Goal: Transaction & Acquisition: Obtain resource

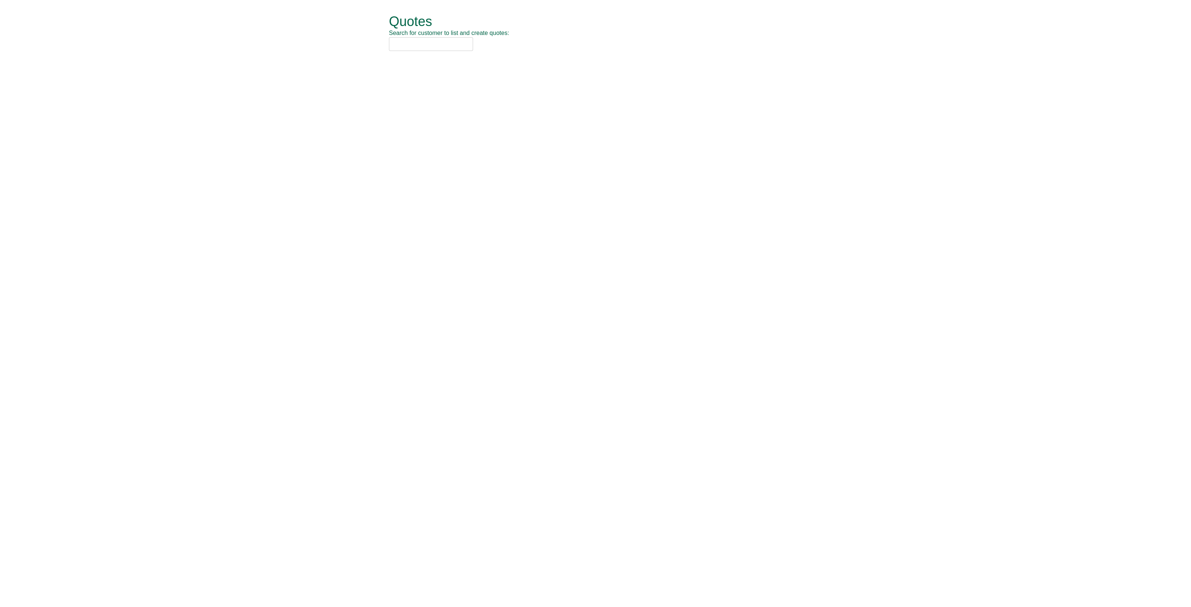
click at [397, 46] on input "text" at bounding box center [431, 44] width 84 height 14
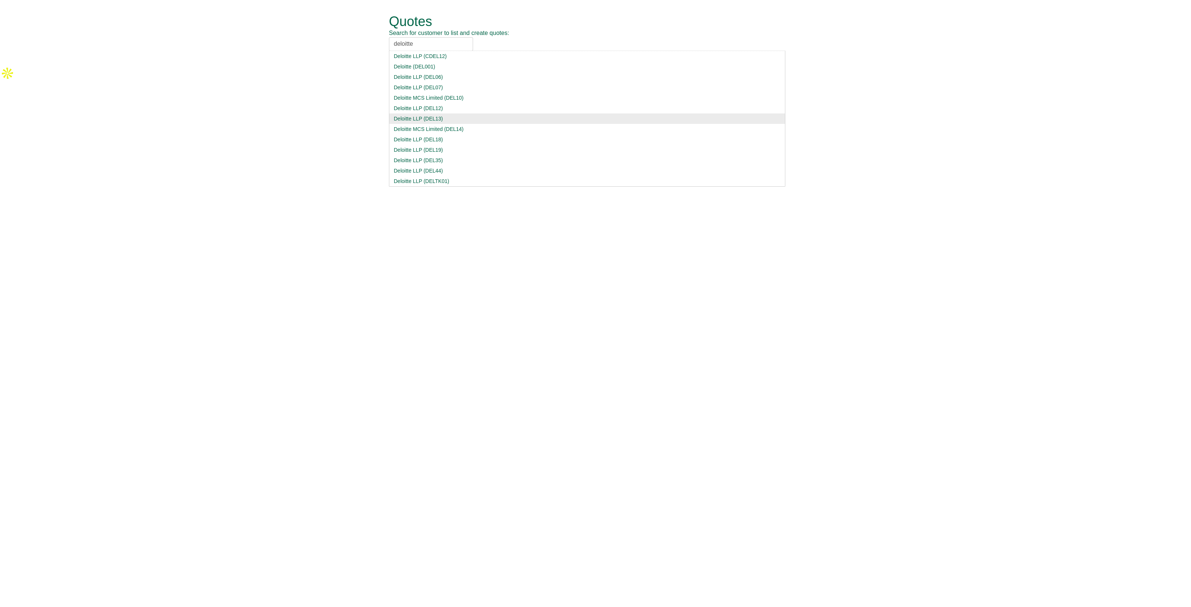
type input "deloitte"
click at [455, 119] on div "Deloitte LLP (DEL13)" at bounding box center [587, 118] width 387 height 7
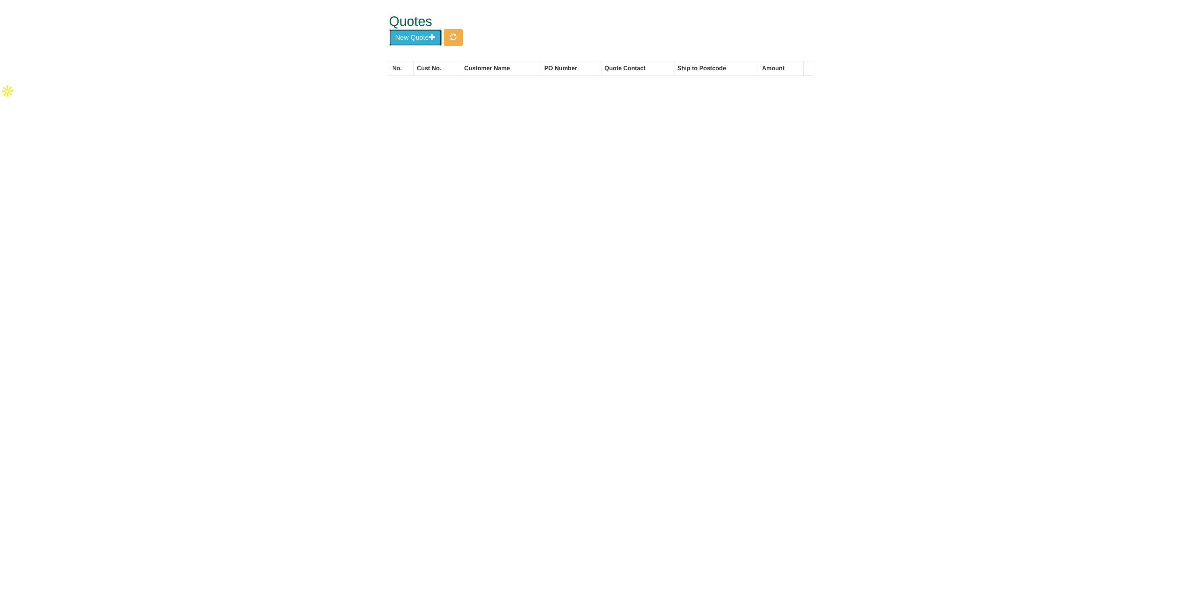
click at [416, 45] on button "New Quote" at bounding box center [415, 37] width 53 height 17
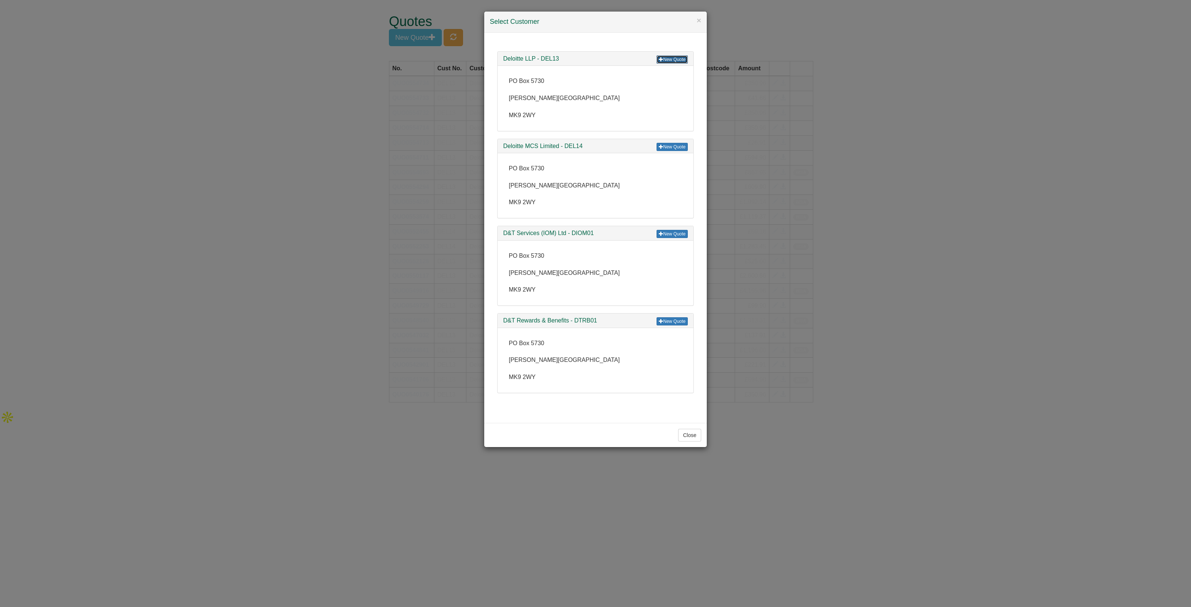
click at [676, 60] on link "New Quote" at bounding box center [672, 59] width 31 height 8
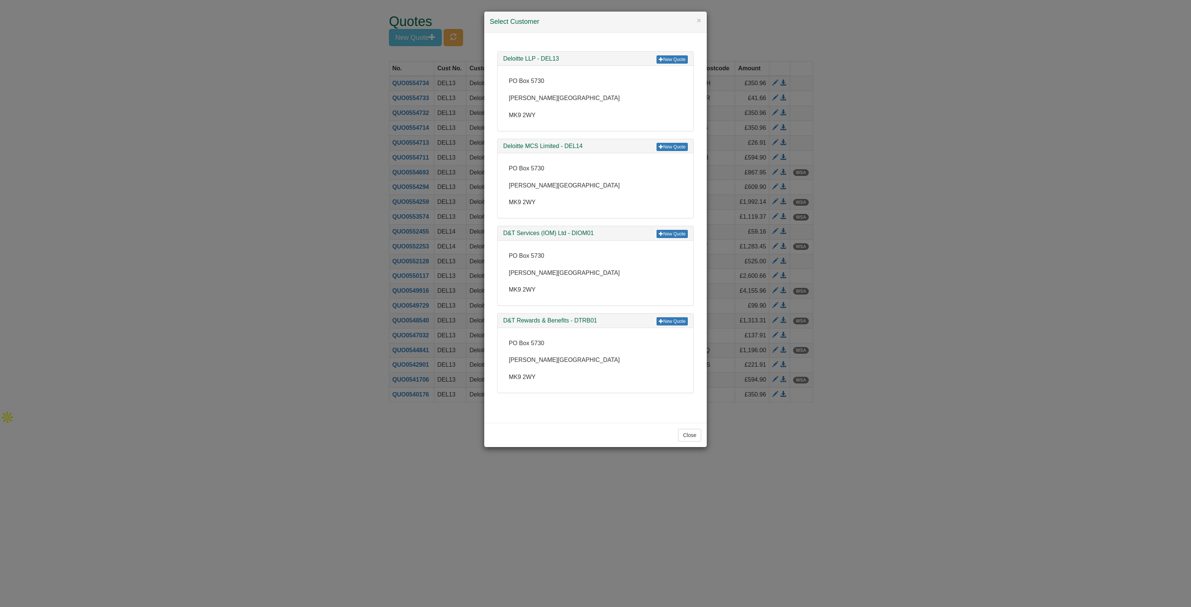
click at [268, 271] on div "× Select Customer New Quote Deloitte LLP - DEL13 PO Box 5730 Milton Keynes MK9 …" at bounding box center [595, 303] width 1191 height 607
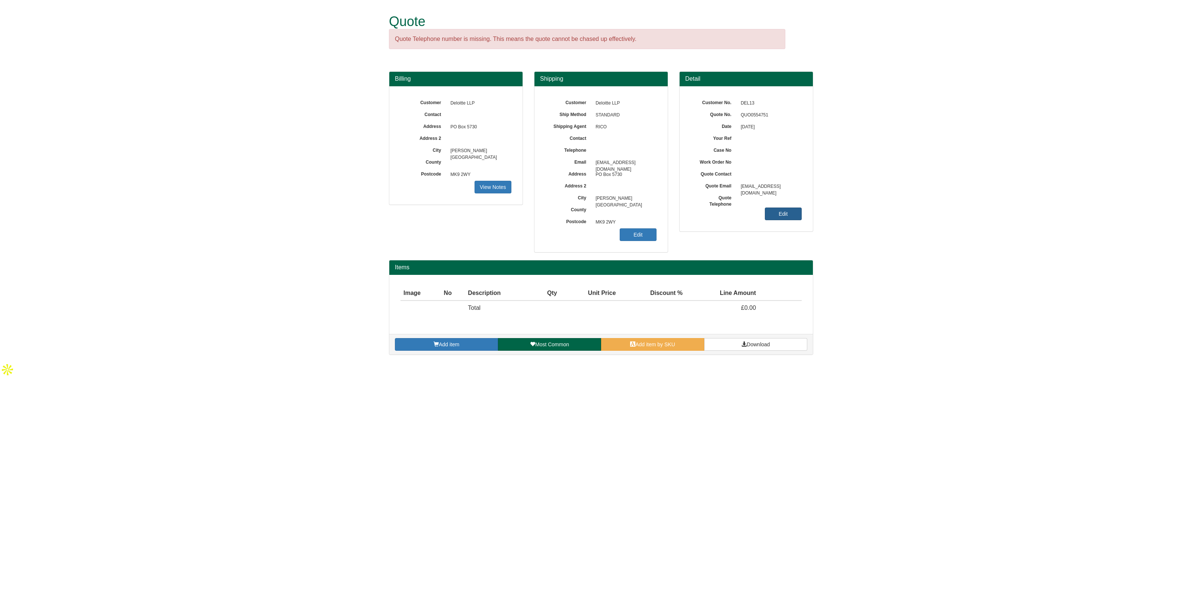
click at [782, 218] on link "Edit" at bounding box center [783, 214] width 37 height 13
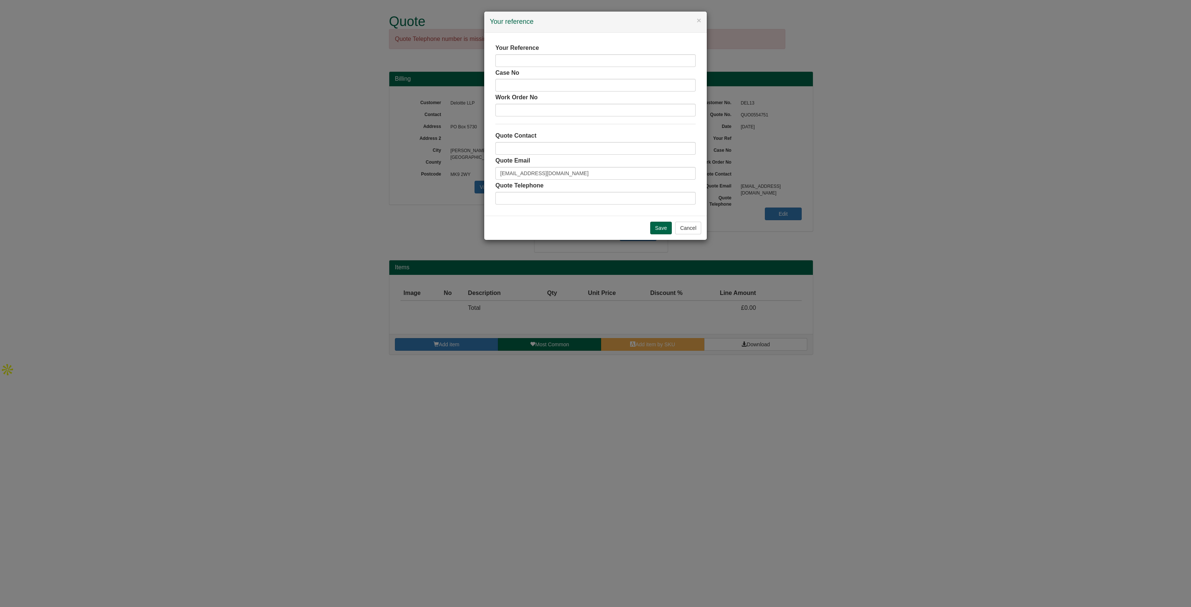
click at [527, 67] on div "Your Reference Case No Work Order No Quote Contact Quote Email ukp2pvendorinvoi…" at bounding box center [595, 124] width 200 height 161
click at [527, 63] on input "text" at bounding box center [595, 60] width 200 height 13
drag, startPoint x: 527, startPoint y: 63, endPoint x: 531, endPoint y: 68, distance: 6.7
type input "Omar Ali Khan"
drag, startPoint x: 523, startPoint y: 145, endPoint x: 534, endPoint y: 148, distance: 11.5
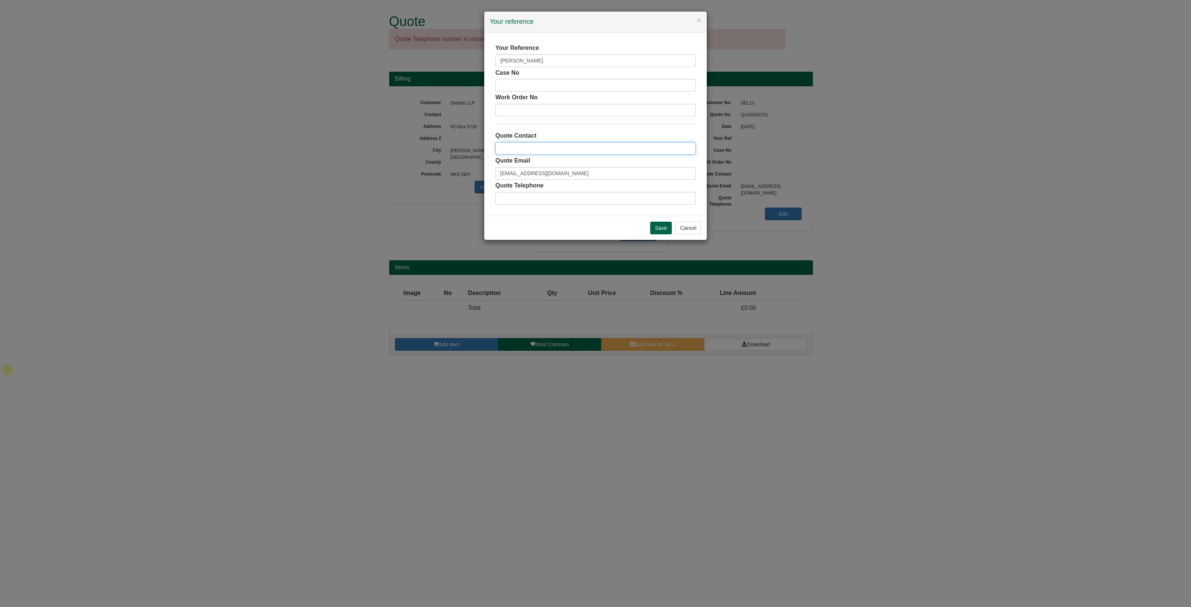
click at [523, 145] on input "text" at bounding box center [595, 148] width 200 height 13
type input "[PERSON_NAME]"
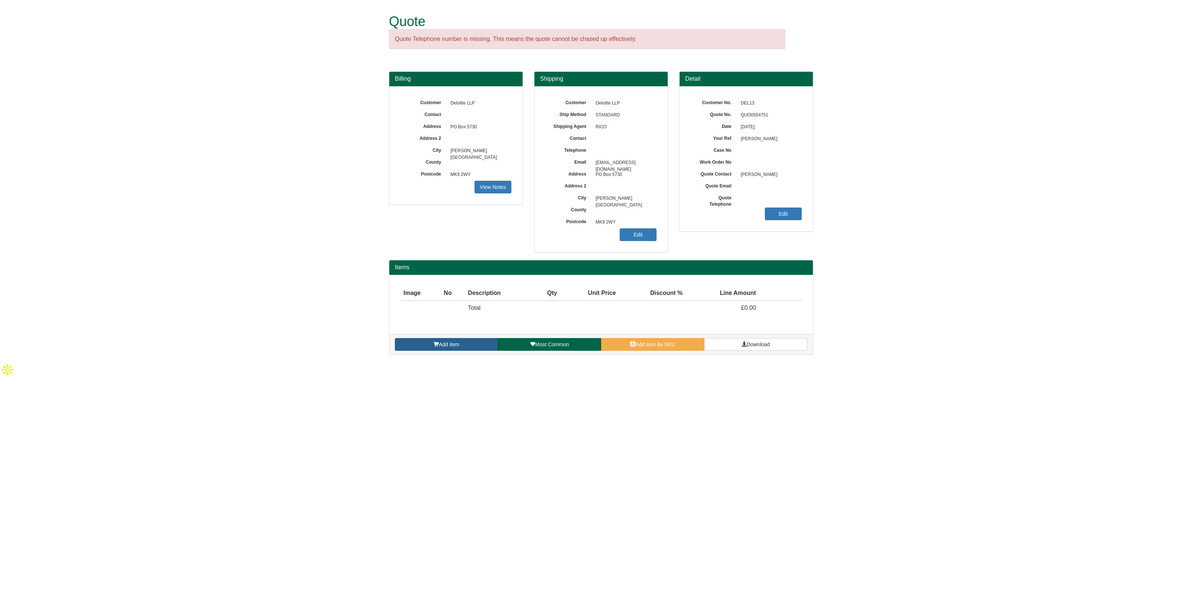
click at [447, 342] on span "Add item" at bounding box center [449, 345] width 20 height 6
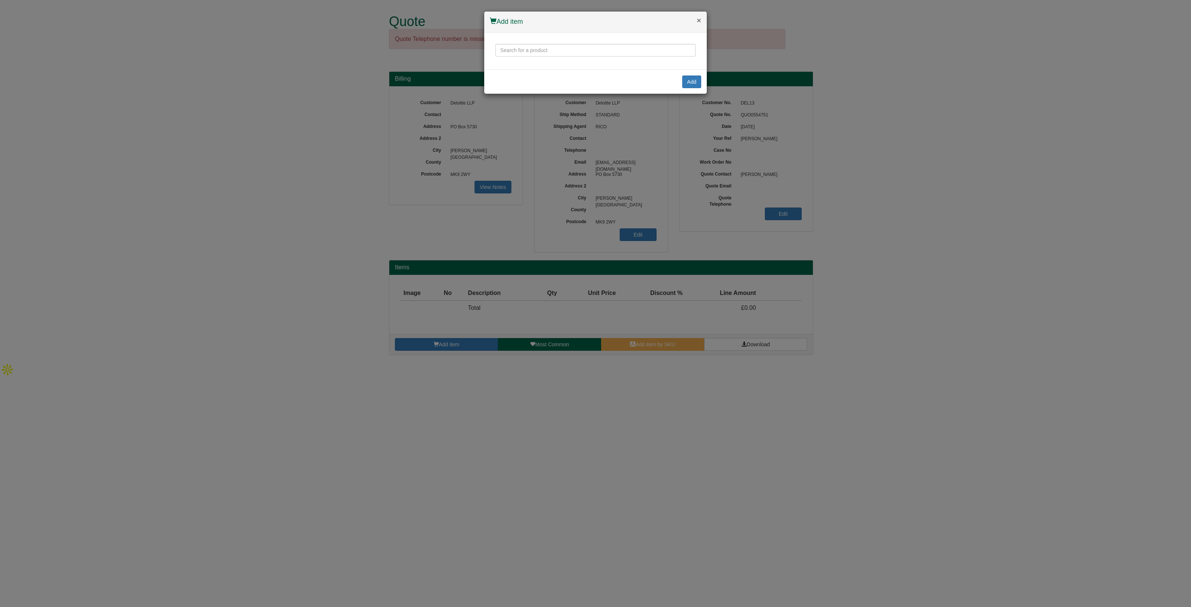
click at [698, 18] on button "×" at bounding box center [699, 20] width 4 height 8
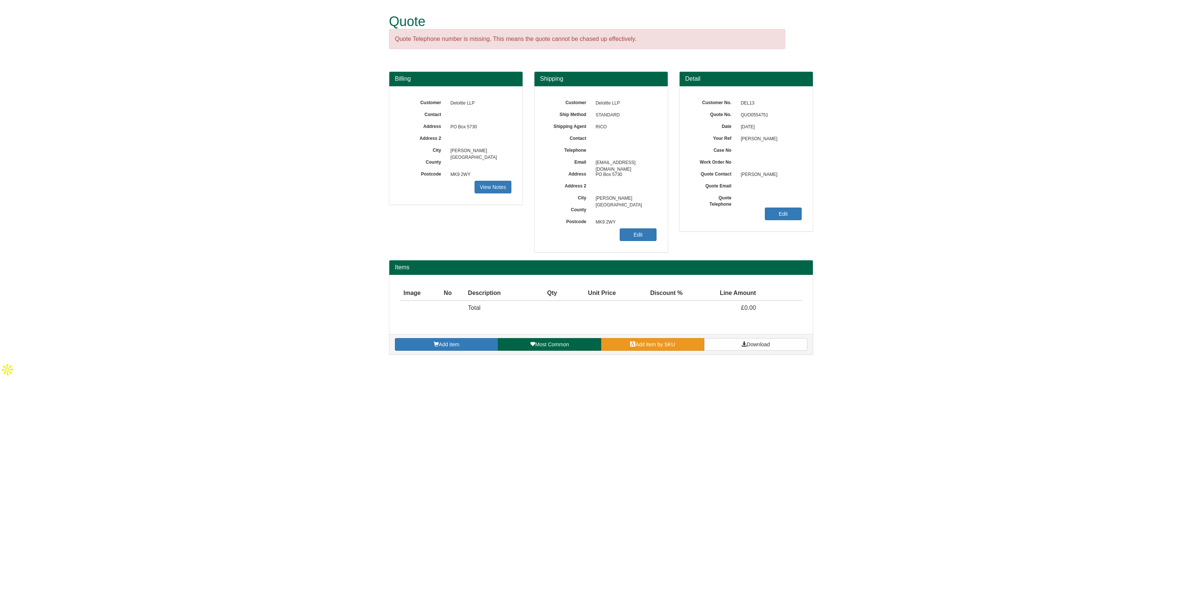
click at [641, 342] on span "Add item by SKU" at bounding box center [655, 345] width 40 height 6
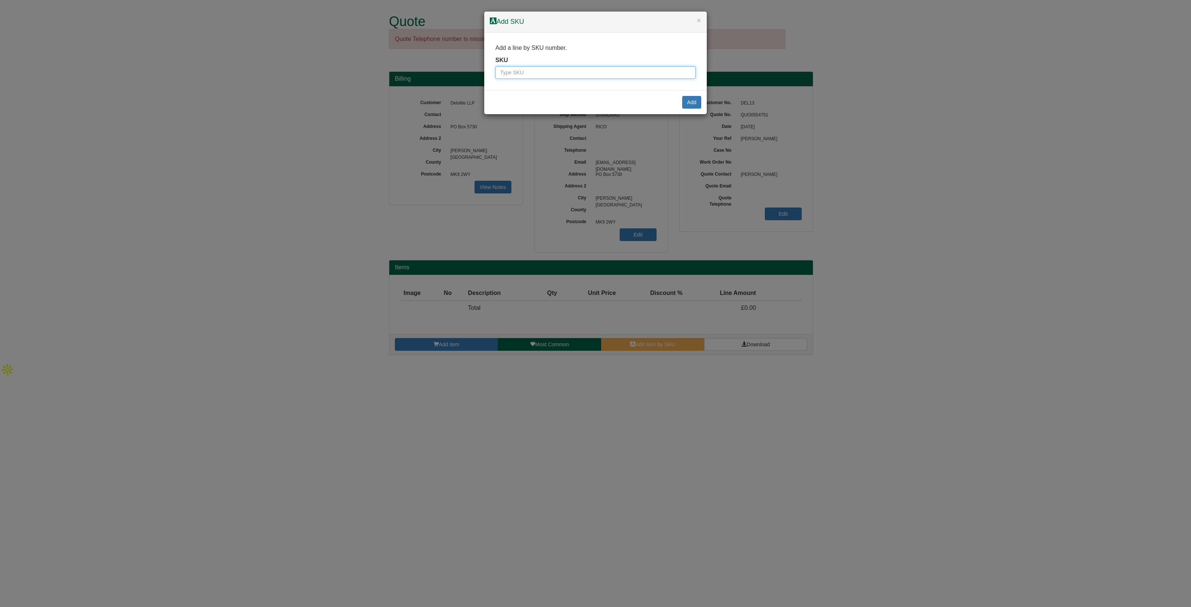
click at [517, 71] on input "text" at bounding box center [595, 72] width 200 height 13
paste input "0361906SIN"
type input "0361906SIN"
click at [689, 103] on button "Add" at bounding box center [691, 102] width 19 height 13
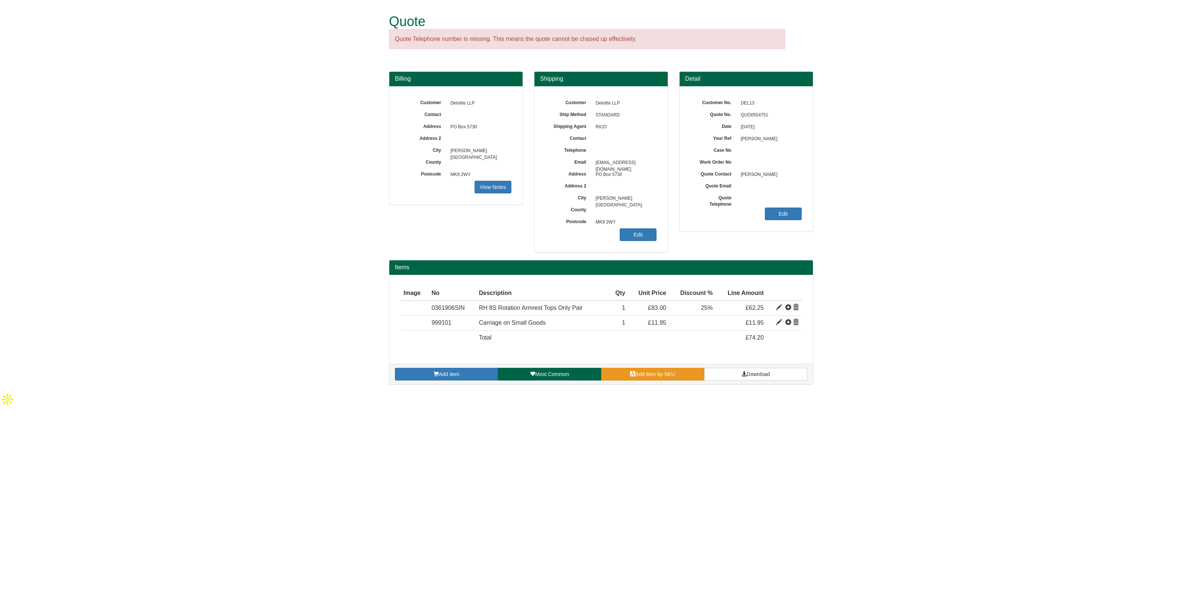
click at [646, 371] on span "Add item by SKU" at bounding box center [655, 374] width 40 height 6
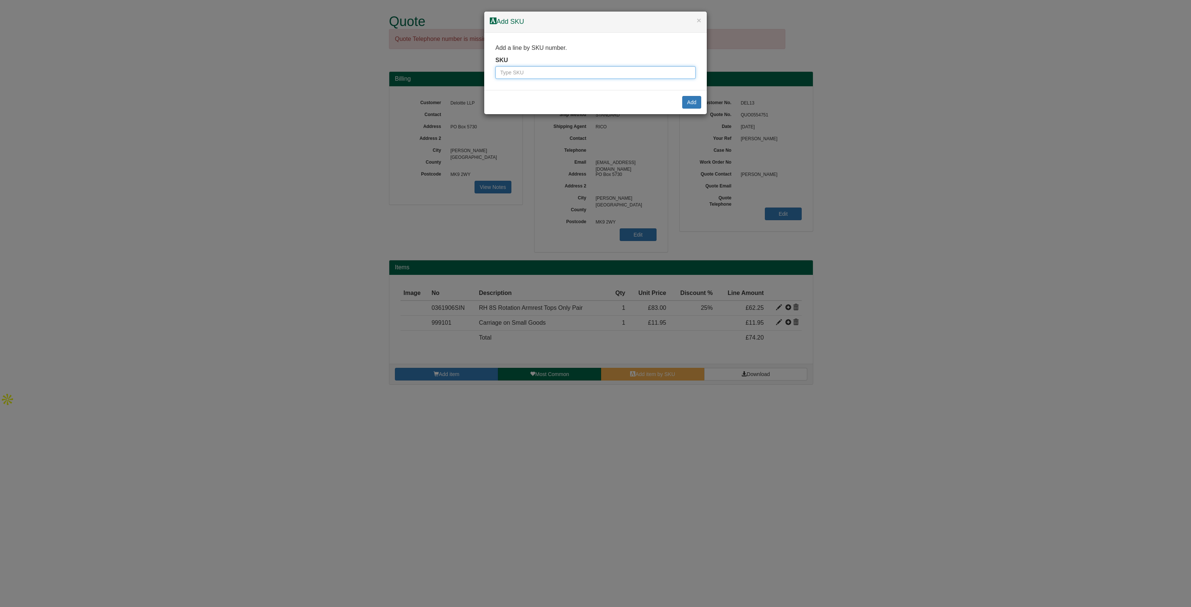
click at [531, 70] on input "text" at bounding box center [595, 72] width 200 height 13
paste input "0361922"
type input "0361922"
click at [685, 104] on button "Add" at bounding box center [691, 102] width 19 height 13
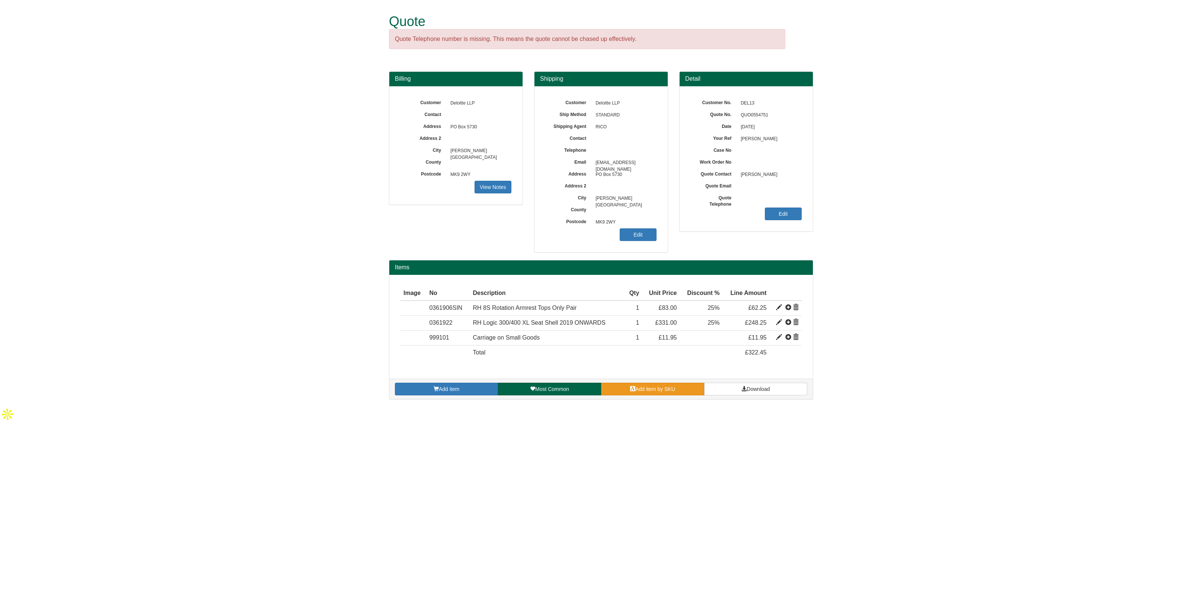
click at [650, 391] on span "Add item by SKU" at bounding box center [655, 389] width 40 height 6
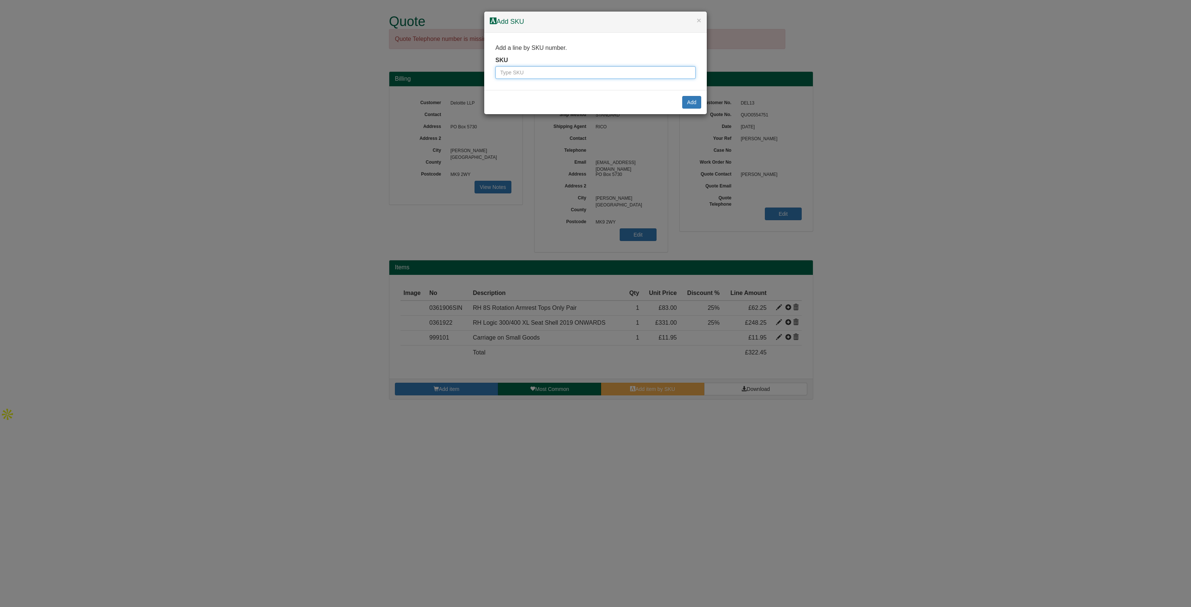
drag, startPoint x: 526, startPoint y: 75, endPoint x: 562, endPoint y: 79, distance: 35.9
click at [526, 75] on input "text" at bounding box center [595, 72] width 200 height 13
paste input "0361955BLA"
type input "0361955BLA"
click at [693, 101] on button "Add" at bounding box center [691, 102] width 19 height 13
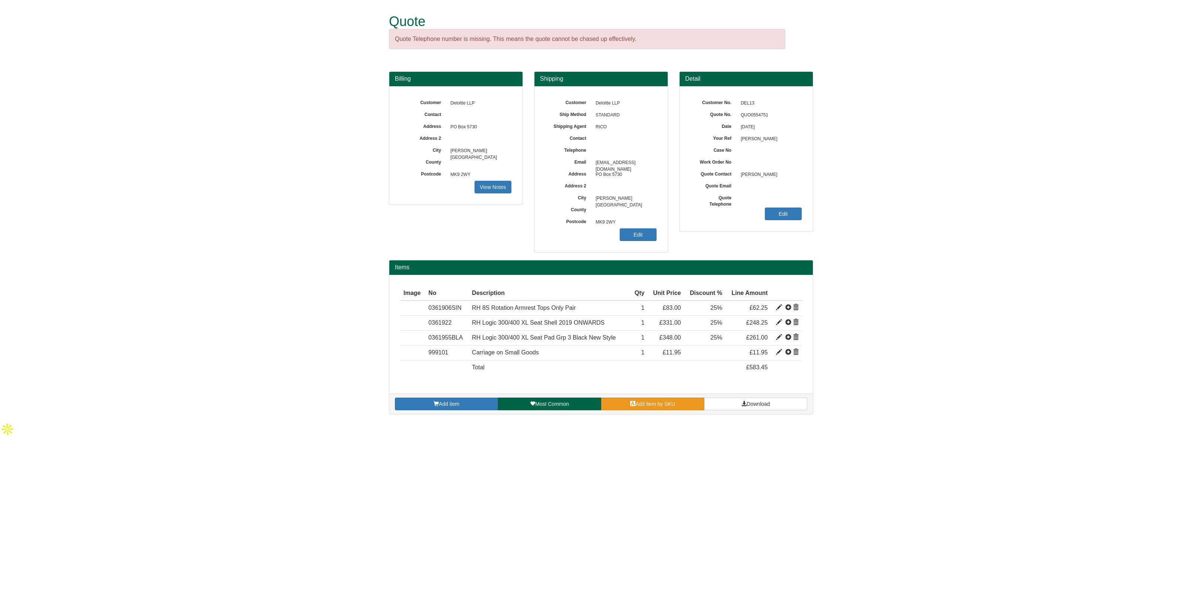
click at [655, 403] on span "Add item by SKU" at bounding box center [655, 404] width 40 height 6
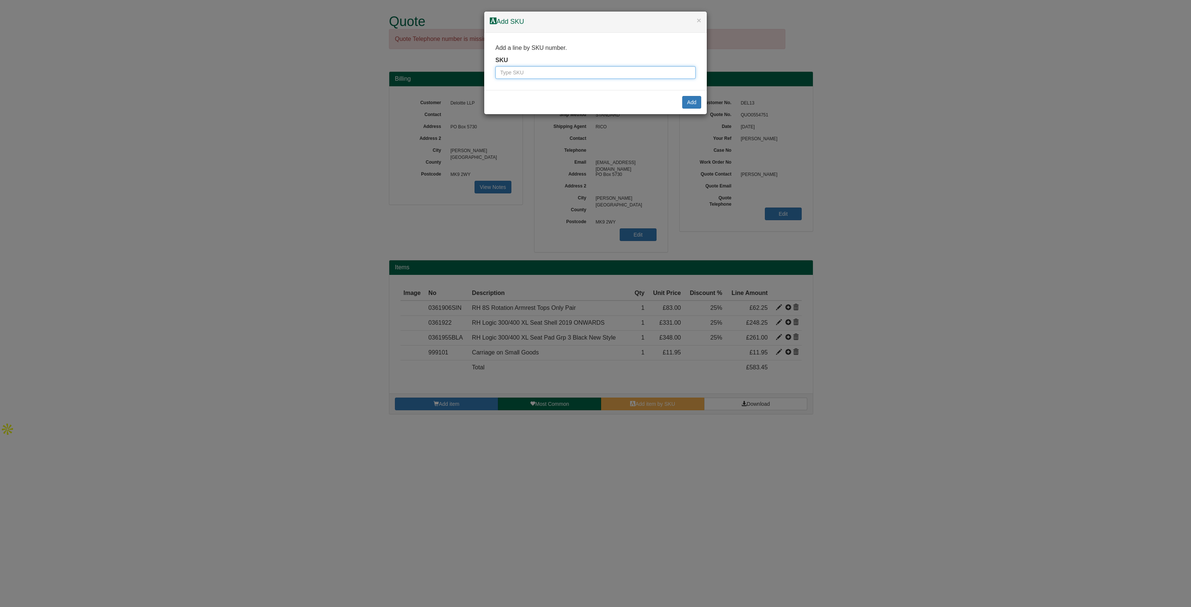
drag, startPoint x: 509, startPoint y: 73, endPoint x: 519, endPoint y: 73, distance: 10.1
click at [509, 73] on input "text" at bounding box center [595, 72] width 200 height 13
paste input "0361918"
type input "0361918"
click at [686, 107] on button "Add" at bounding box center [691, 102] width 19 height 13
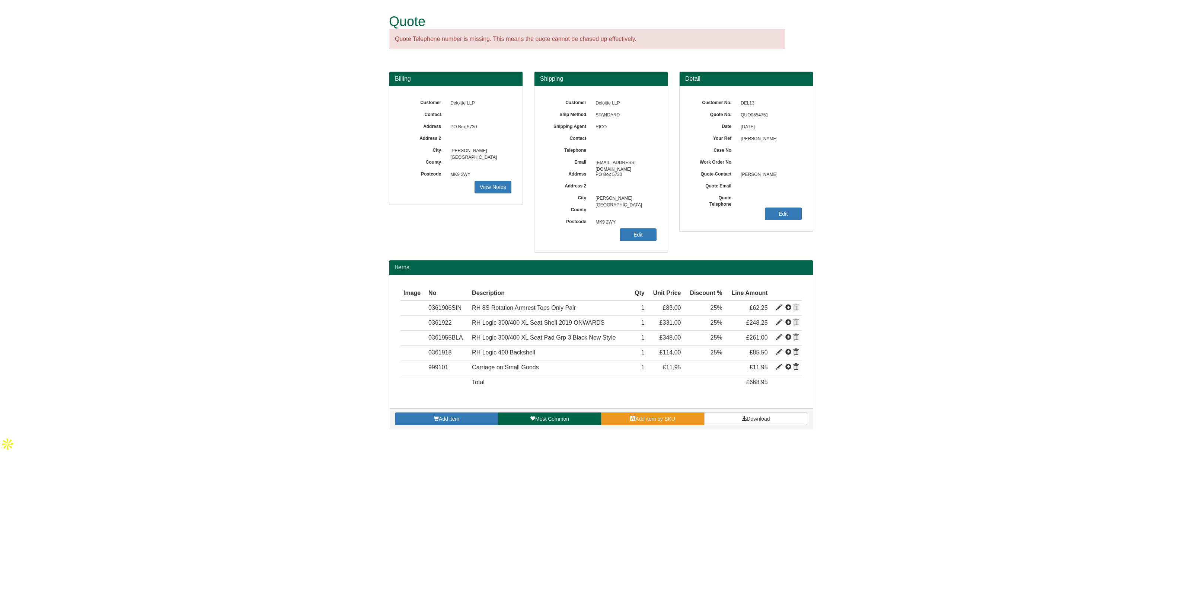
click at [644, 417] on span "Add item by SKU" at bounding box center [655, 419] width 40 height 6
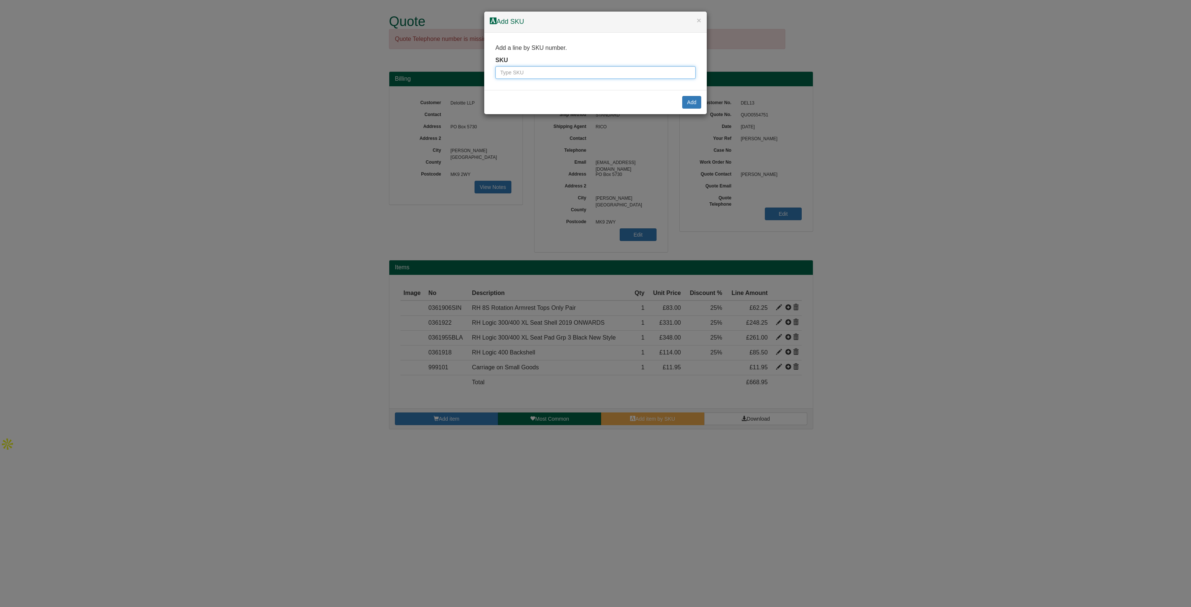
drag, startPoint x: 517, startPoint y: 72, endPoint x: 544, endPoint y: 74, distance: 26.9
click at [517, 72] on input "text" at bounding box center [595, 72] width 200 height 13
paste input "0361916BLA"
type input "0361916BLA"
click at [686, 102] on button "Add" at bounding box center [691, 102] width 19 height 13
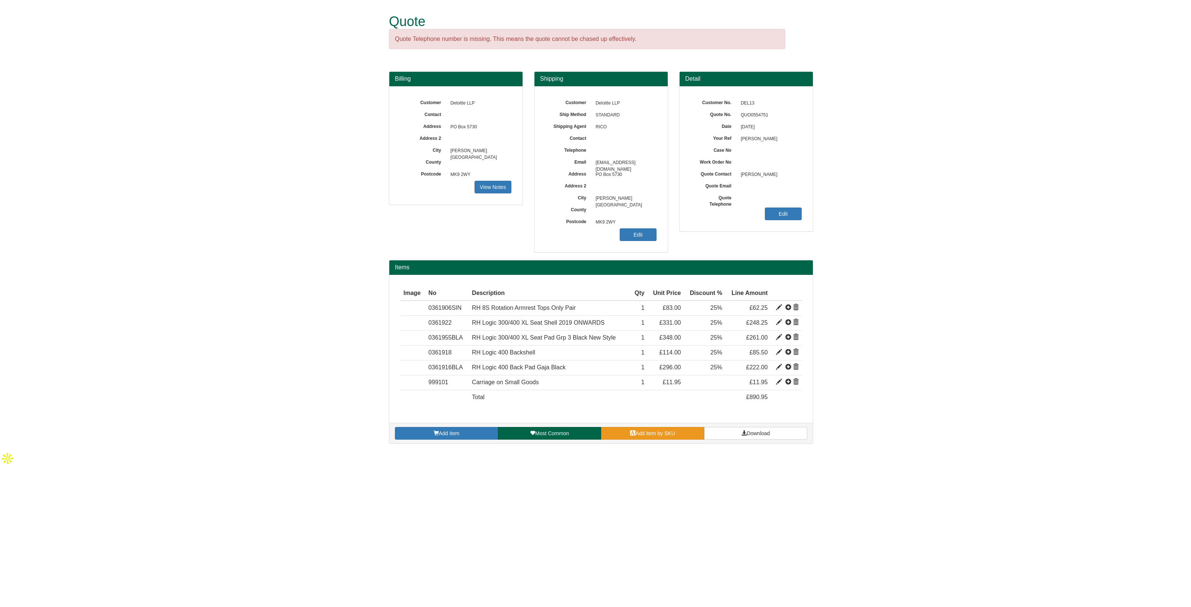
click at [640, 431] on span "Add item by SKU" at bounding box center [655, 434] width 40 height 6
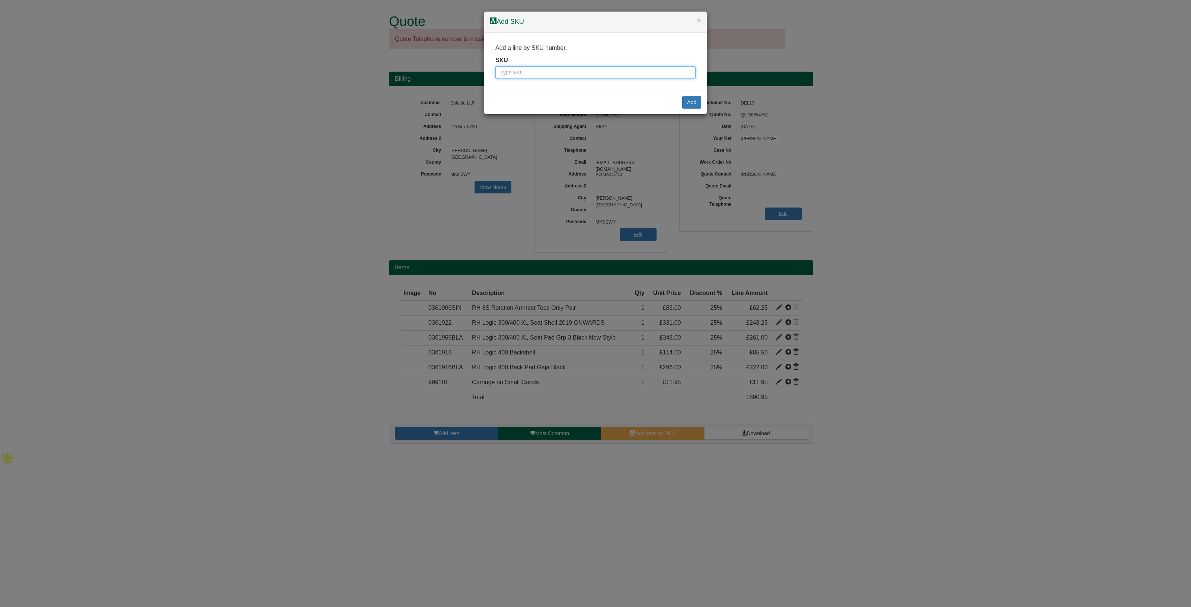
drag, startPoint x: 519, startPoint y: 70, endPoint x: 556, endPoint y: 79, distance: 38.3
click at [519, 70] on input "text" at bounding box center [595, 72] width 200 height 13
paste input "0361926"
type input "0361926"
click at [688, 102] on button "Add" at bounding box center [691, 102] width 19 height 13
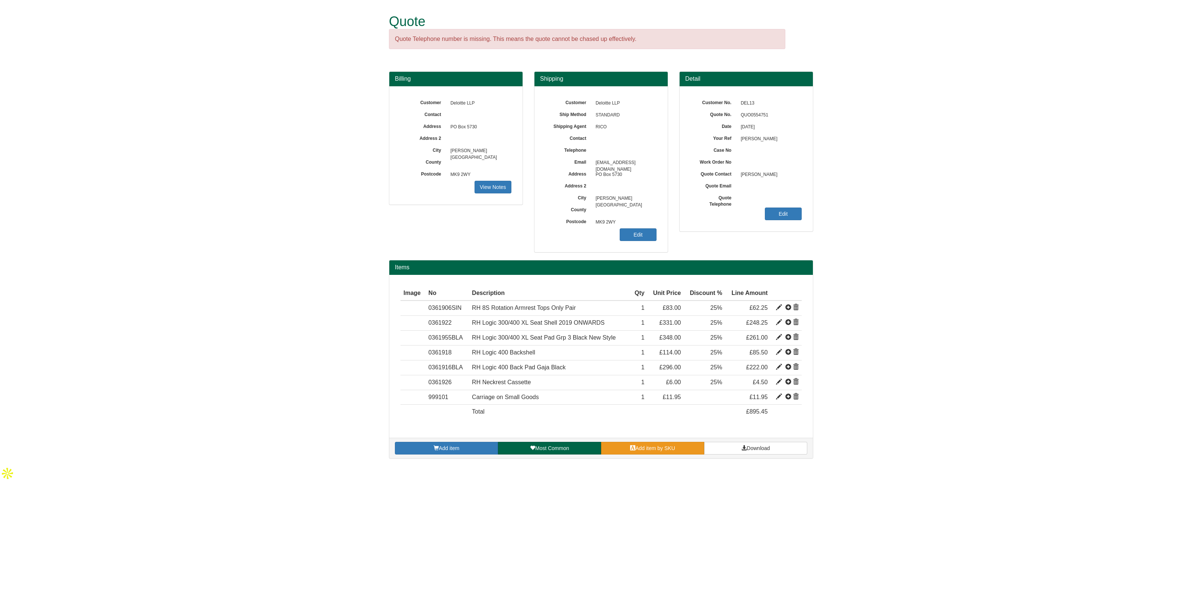
click at [645, 443] on link "Add item by SKU" at bounding box center [652, 448] width 103 height 13
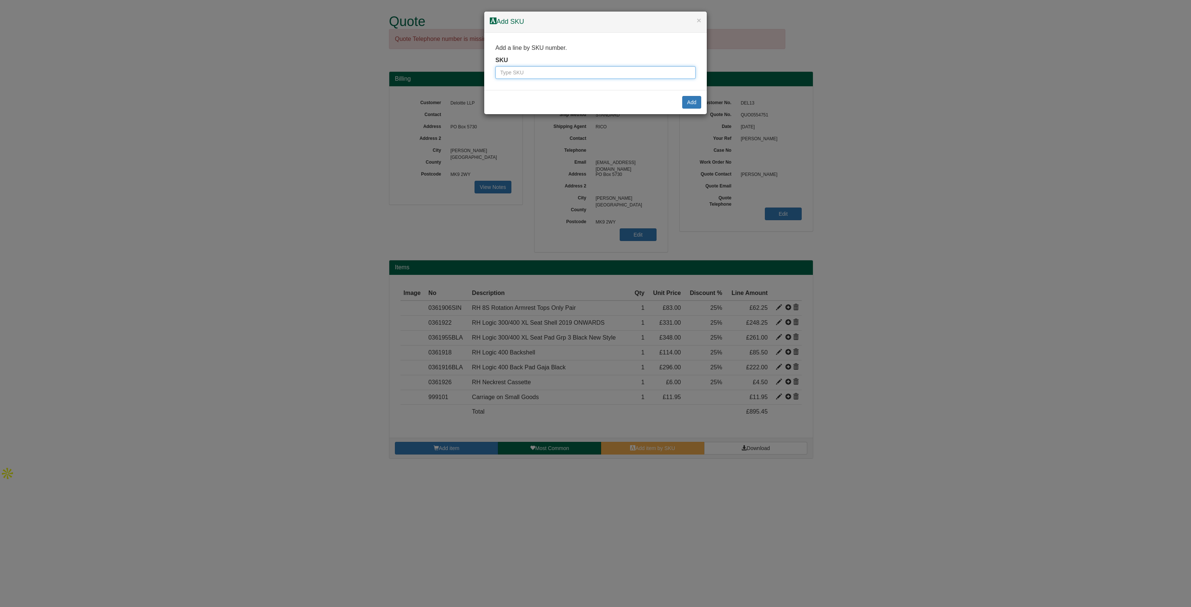
drag, startPoint x: 518, startPoint y: 66, endPoint x: 542, endPoint y: 73, distance: 25.5
click at [518, 66] on input "text" at bounding box center [595, 72] width 200 height 13
paste input "03802103BLA"
type input "03802103BLA"
click at [689, 104] on button "Add" at bounding box center [691, 102] width 19 height 13
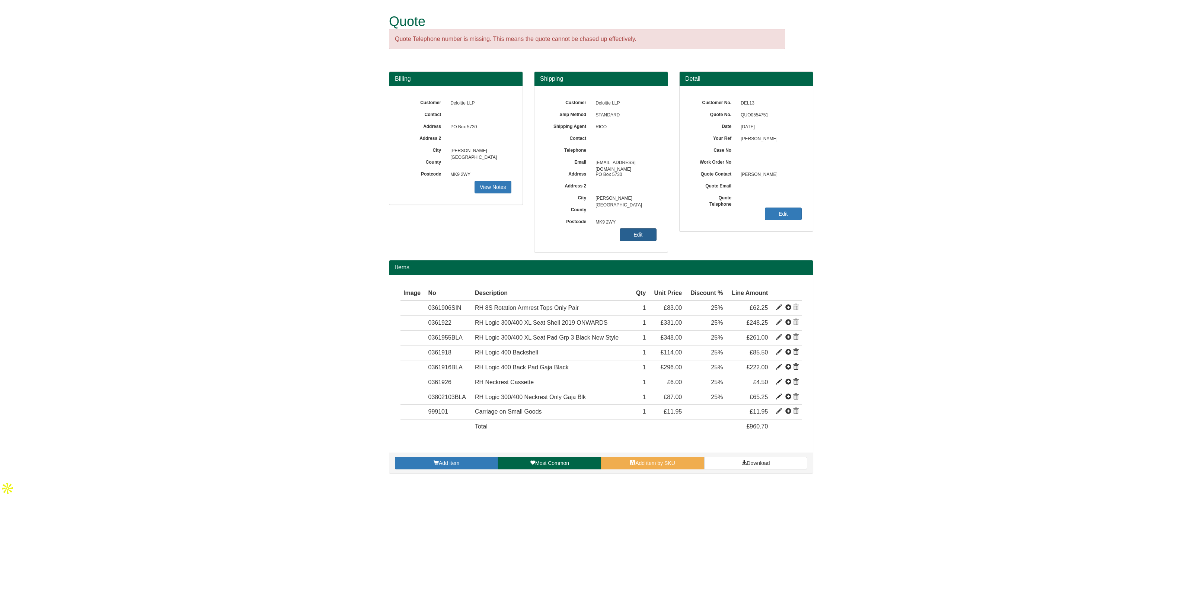
click at [635, 235] on link "Edit" at bounding box center [638, 235] width 37 height 13
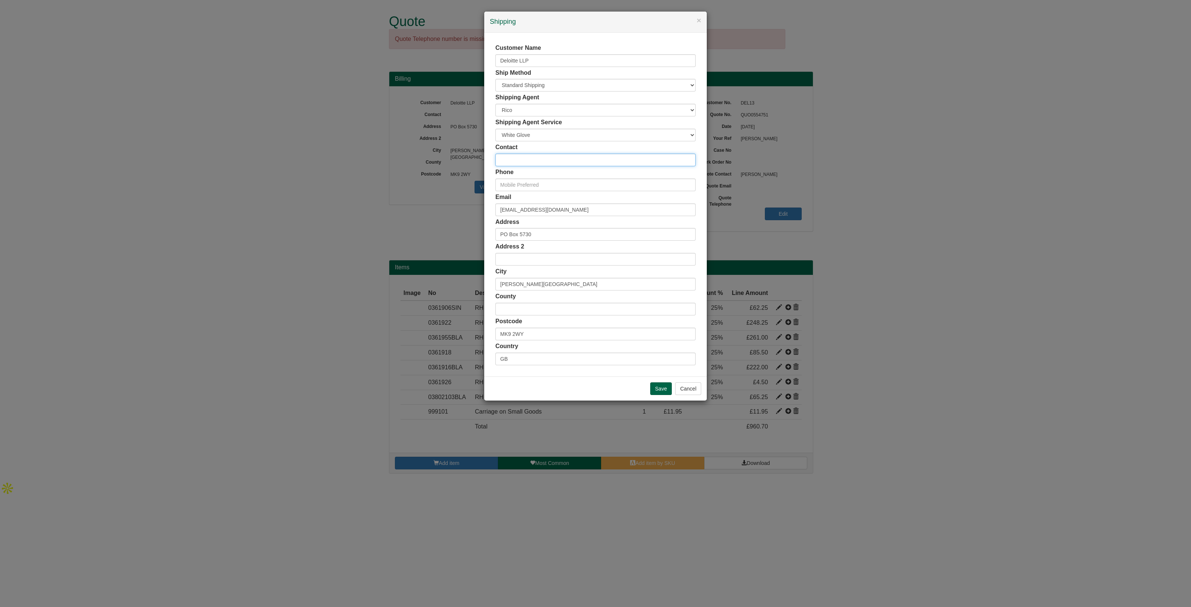
click at [529, 159] on input "text" at bounding box center [595, 160] width 200 height 13
type input "Omar Ali Khan"
drag, startPoint x: 562, startPoint y: 235, endPoint x: 457, endPoint y: 226, distance: 105.0
click at [457, 226] on div "× Shipping Customer Name Deloitte LLP Ship Method Free of Charge £5 Flat Rate £…" at bounding box center [595, 303] width 1191 height 607
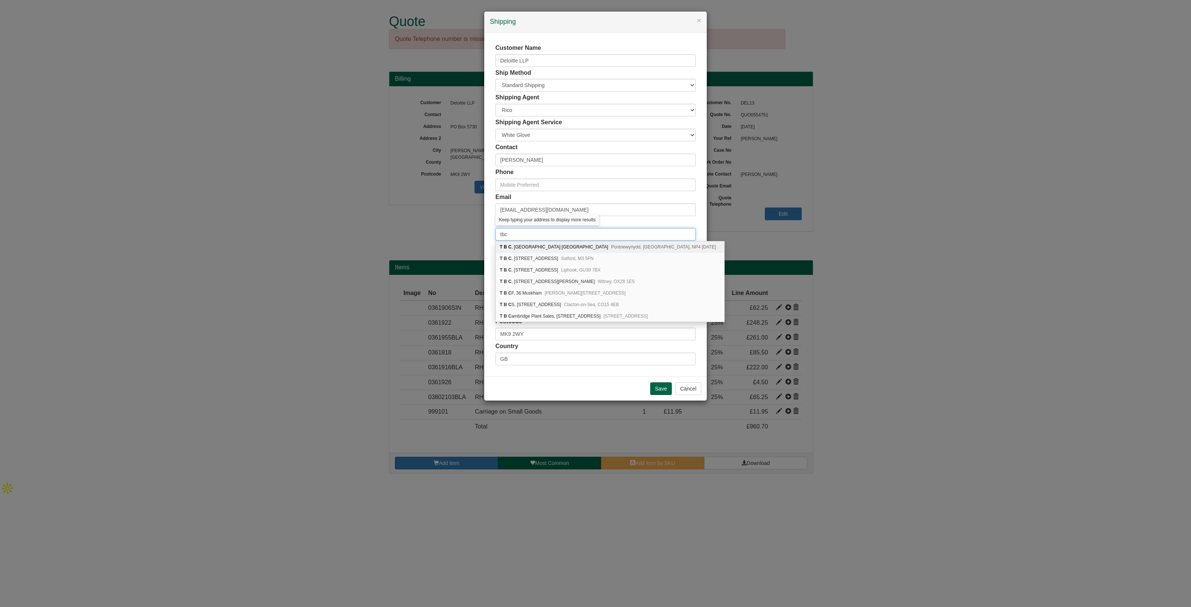
type input "tbc"
click at [627, 223] on div "Address tbc" at bounding box center [595, 229] width 200 height 23
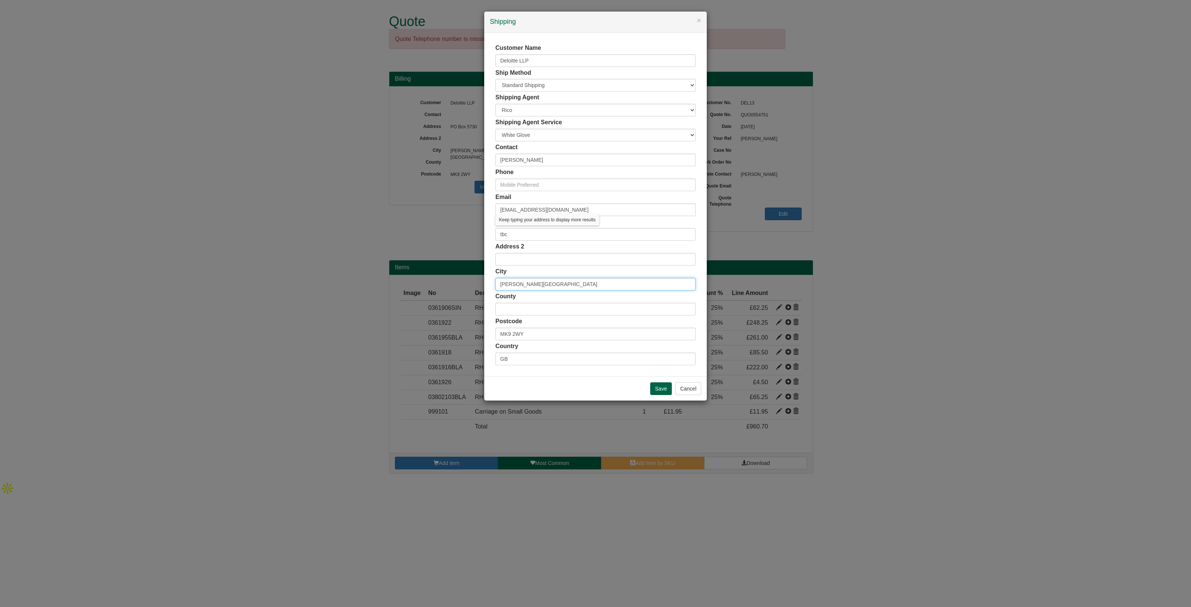
drag, startPoint x: 538, startPoint y: 283, endPoint x: 462, endPoint y: 284, distance: 76.7
click at [462, 284] on div "× Shipping Customer Name Deloitte LLP Ship Method Free of Charge £5 Flat Rate £…" at bounding box center [595, 303] width 1191 height 607
drag, startPoint x: 554, startPoint y: 336, endPoint x: 491, endPoint y: 338, distance: 62.2
click at [458, 333] on div "× Shipping Customer Name Deloitte LLP Ship Method Free of Charge £5 Flat Rate £…" at bounding box center [595, 303] width 1191 height 607
click at [656, 384] on input "Save" at bounding box center [661, 389] width 22 height 13
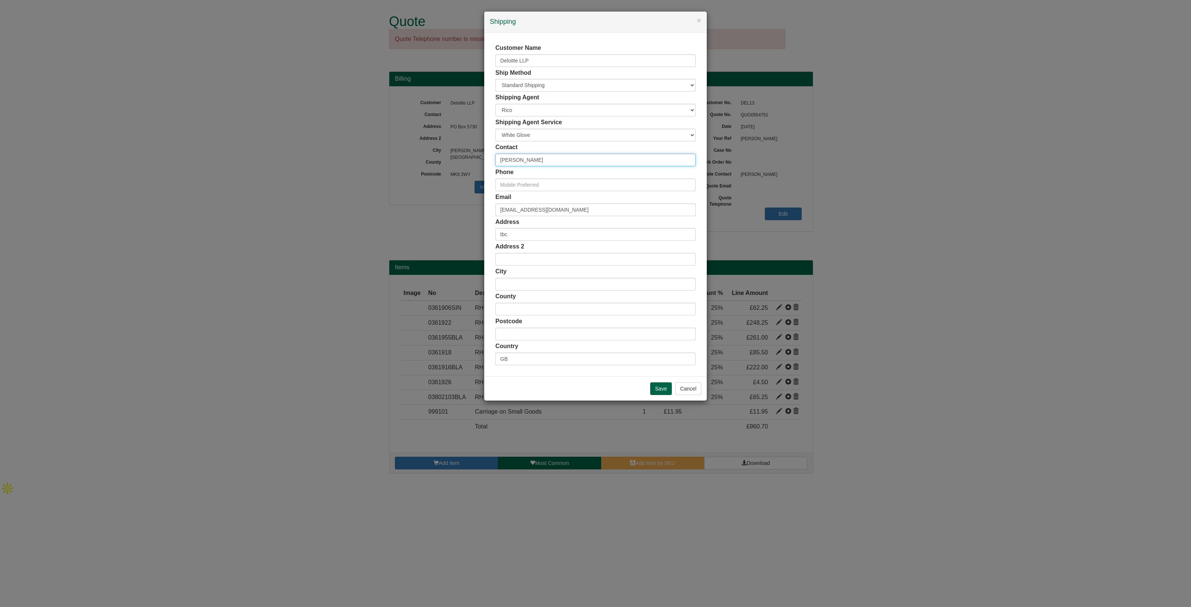
drag, startPoint x: 541, startPoint y: 161, endPoint x: 468, endPoint y: 155, distance: 73.6
click at [468, 155] on div "× Shipping Customer Name Deloitte LLP Ship Method Free of Charge £5 Flat Rate £…" at bounding box center [595, 303] width 1191 height 607
click at [659, 391] on input "Save" at bounding box center [661, 389] width 22 height 13
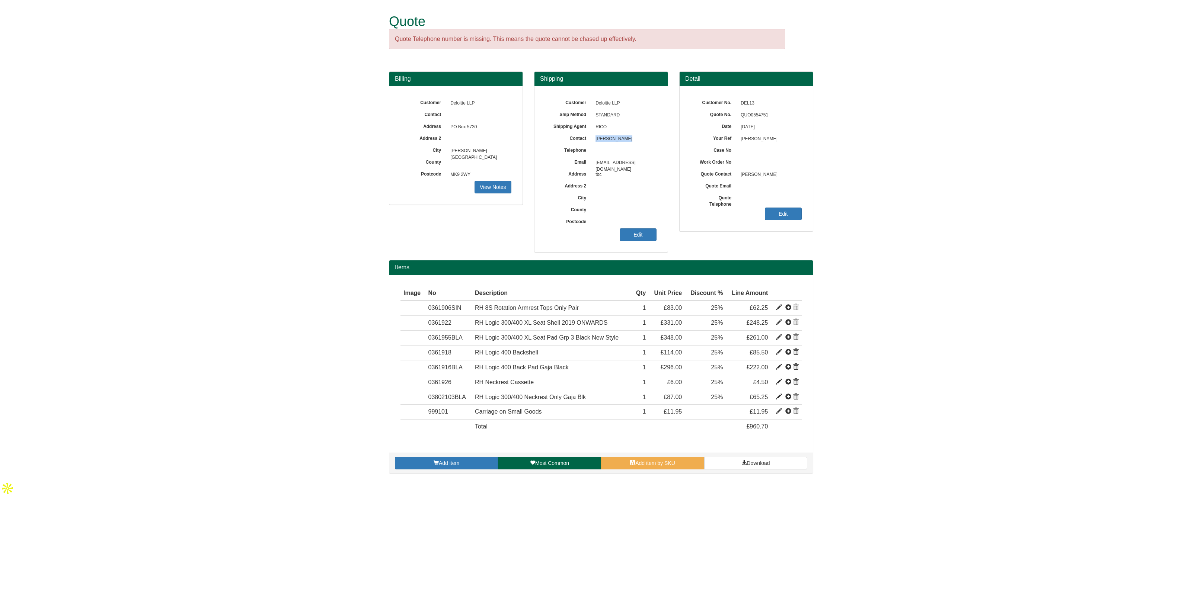
drag, startPoint x: 612, startPoint y: 137, endPoint x: 596, endPoint y: 138, distance: 16.4
click at [596, 138] on span "Omar Ali Khan" at bounding box center [624, 139] width 65 height 12
click at [747, 462] on span "Download" at bounding box center [758, 463] width 23 height 6
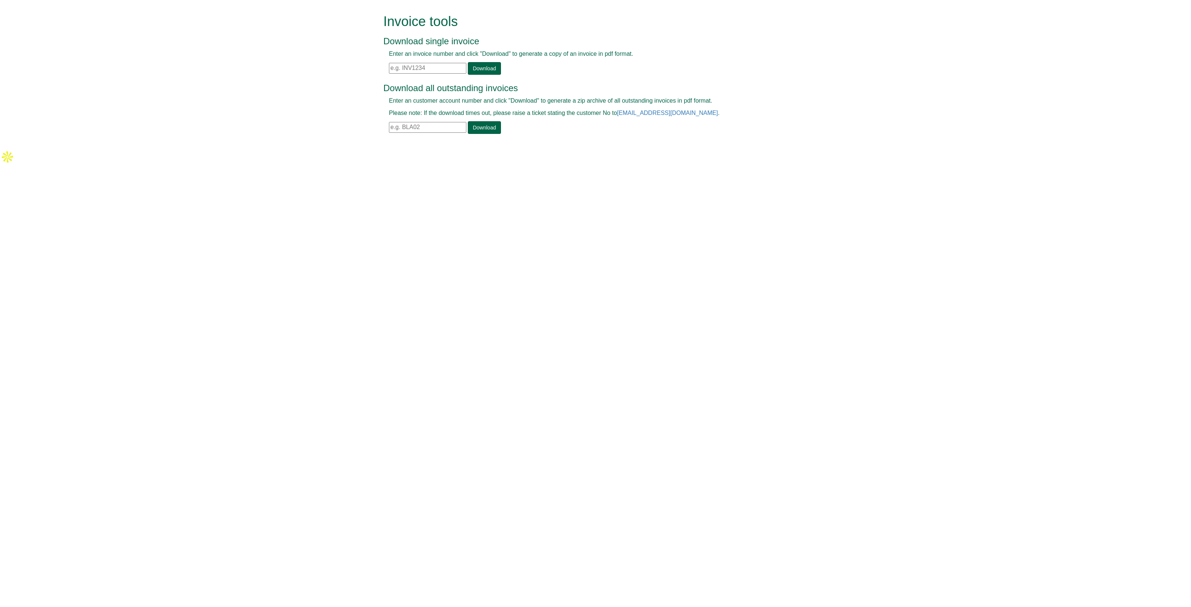
drag, startPoint x: 433, startPoint y: 68, endPoint x: 438, endPoint y: 67, distance: 5.3
click at [433, 68] on input "text" at bounding box center [427, 68] width 77 height 11
paste input "INV138008"
click at [485, 67] on link "Download" at bounding box center [484, 68] width 33 height 13
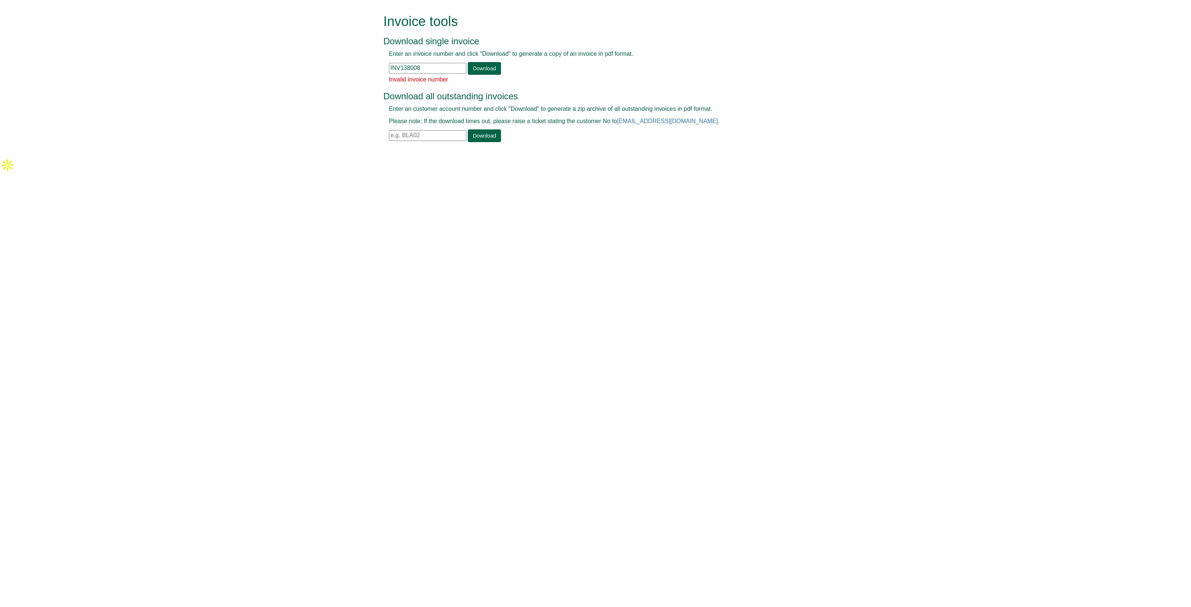
click at [444, 71] on input "INV138008" at bounding box center [427, 68] width 77 height 11
type input "INV138008"
click at [477, 69] on link "Download" at bounding box center [484, 68] width 33 height 13
click at [419, 135] on input "text" at bounding box center [427, 135] width 77 height 11
click at [427, 69] on input "INV138008" at bounding box center [427, 68] width 77 height 11
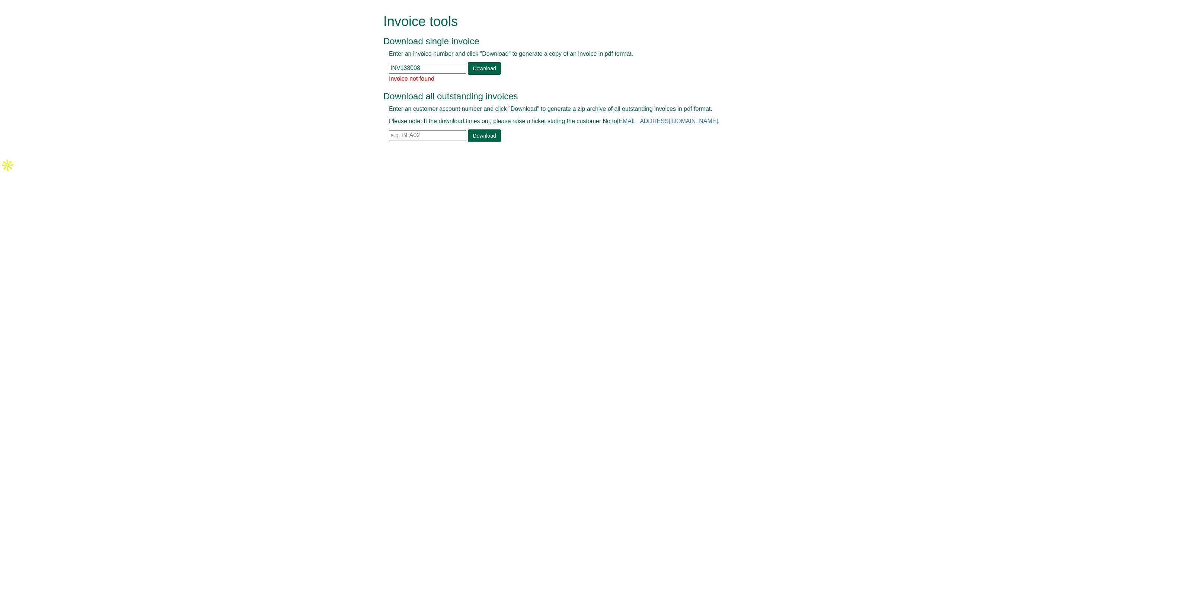
click at [426, 70] on input "INV138008" at bounding box center [427, 68] width 77 height 11
drag, startPoint x: 428, startPoint y: 70, endPoint x: 396, endPoint y: 70, distance: 31.3
click at [396, 70] on input "INV138008" at bounding box center [427, 68] width 77 height 11
click at [436, 68] on input "INV138008" at bounding box center [427, 68] width 77 height 11
click at [339, 64] on form "Invoice tools Download single invoice Enter an invoice number and click "Downlo…" at bounding box center [595, 79] width 1191 height 158
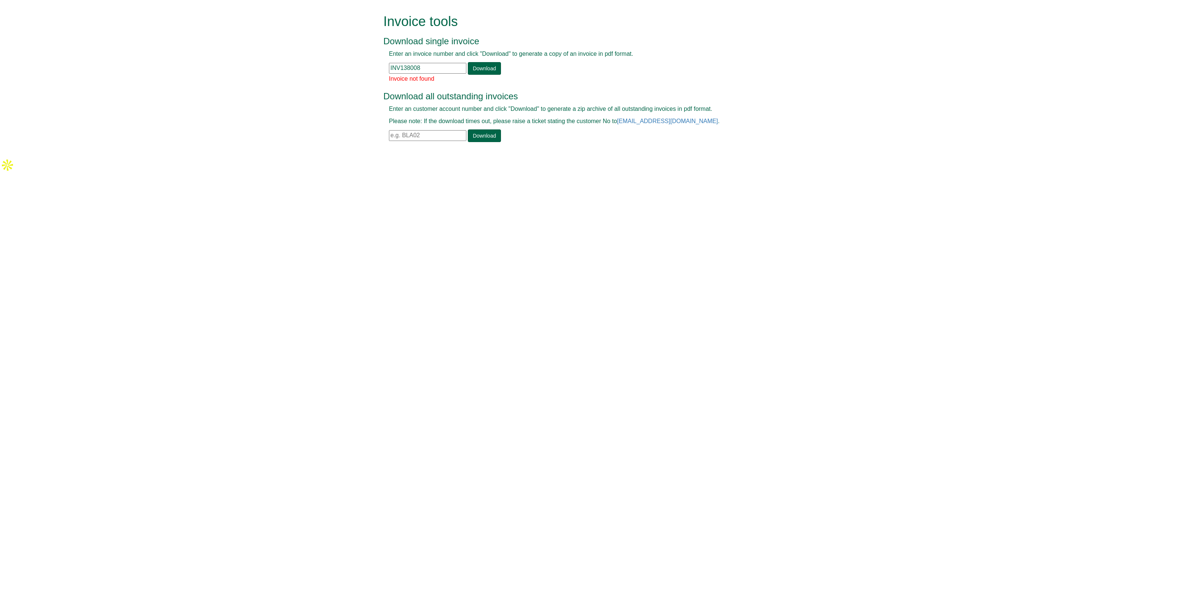
paste input "text"
click at [485, 65] on link "Download" at bounding box center [484, 68] width 33 height 13
click at [443, 71] on input "INV138008" at bounding box center [427, 68] width 77 height 11
click at [389, 64] on input "INV138008" at bounding box center [427, 68] width 77 height 11
type input "INV138008"
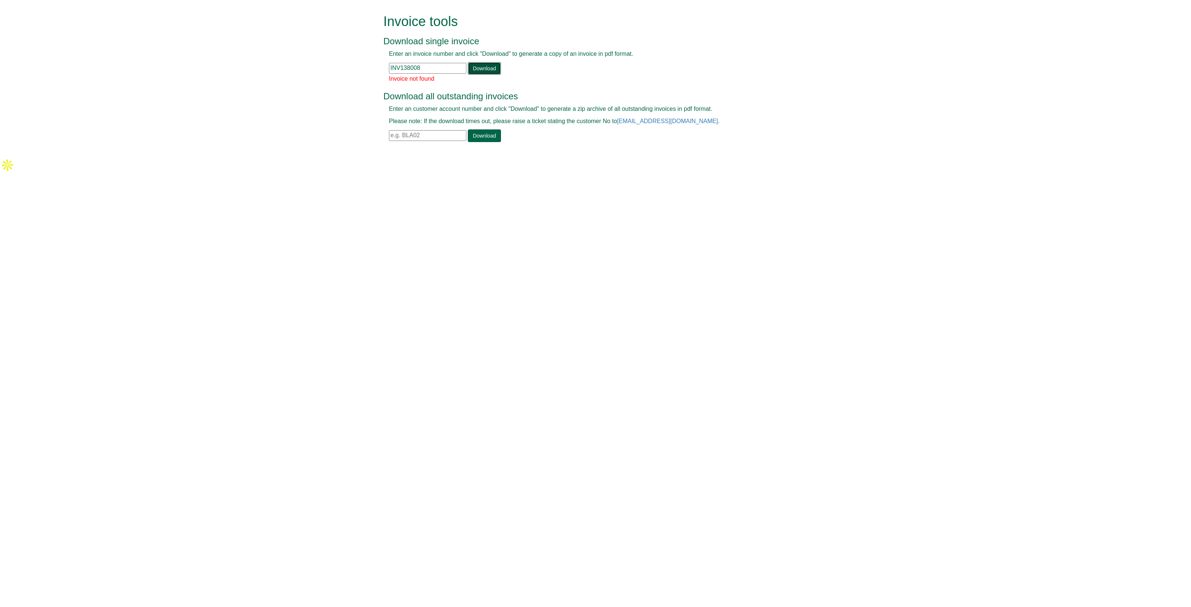
click at [489, 70] on link "Download" at bounding box center [484, 68] width 33 height 13
click at [476, 68] on link "Download" at bounding box center [484, 68] width 33 height 13
click at [434, 68] on input "INV138008" at bounding box center [427, 68] width 77 height 11
click at [435, 68] on input "INV138008" at bounding box center [427, 68] width 77 height 11
type input "INV1380080"
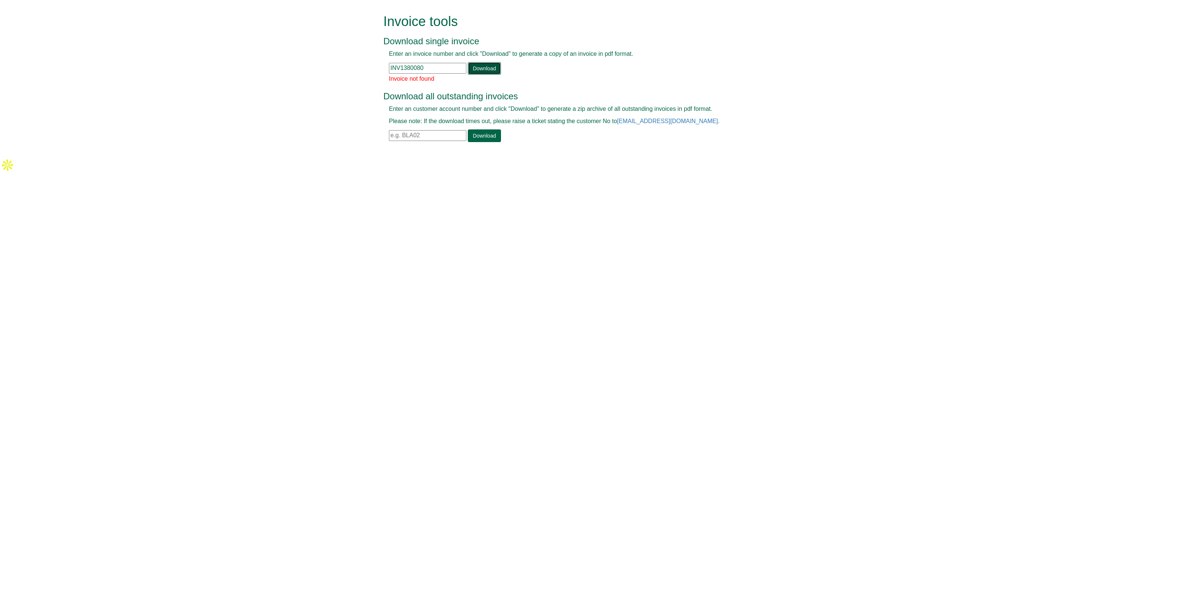
click at [485, 68] on link "Download" at bounding box center [484, 68] width 33 height 13
drag, startPoint x: 430, startPoint y: 70, endPoint x: 437, endPoint y: 67, distance: 7.3
click at [430, 70] on input "INV1380080" at bounding box center [427, 68] width 77 height 11
drag, startPoint x: 437, startPoint y: 66, endPoint x: 316, endPoint y: 58, distance: 121.6
click at [316, 58] on form "Invoice tools Download single invoice Enter an invoice number and click "Downlo…" at bounding box center [595, 79] width 1191 height 158
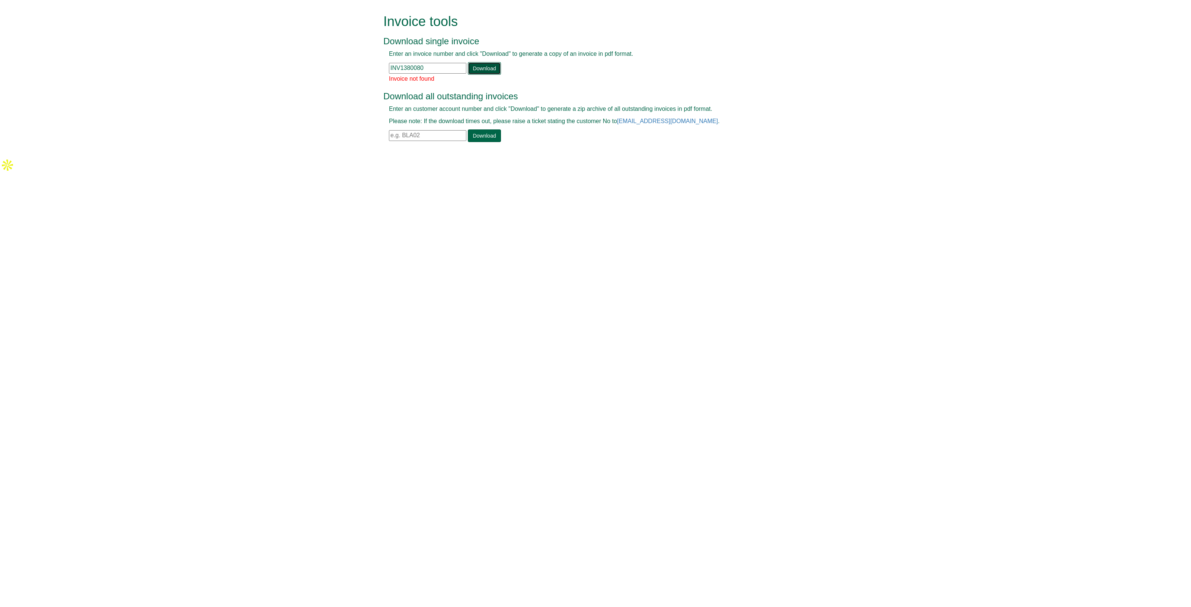
click at [485, 67] on link "Download" at bounding box center [484, 68] width 33 height 13
click at [690, 173] on html "Invoice tools Download single invoice Enter an invoice number and click "Downlo…" at bounding box center [595, 86] width 1191 height 173
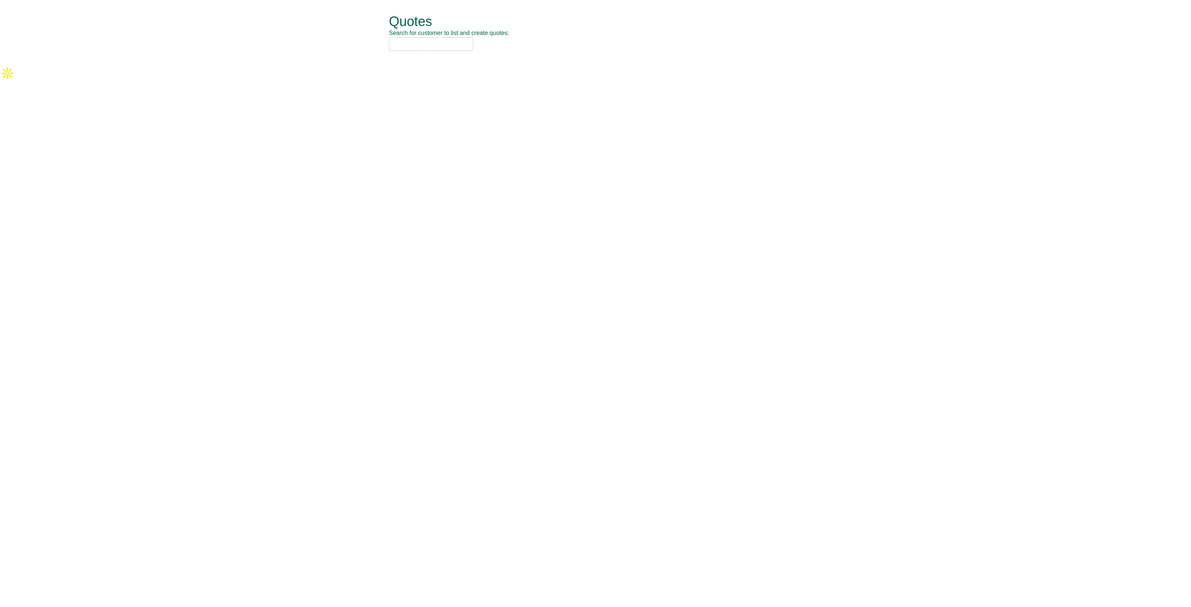
click at [426, 42] on input "text" at bounding box center [431, 44] width 84 height 14
type input "c"
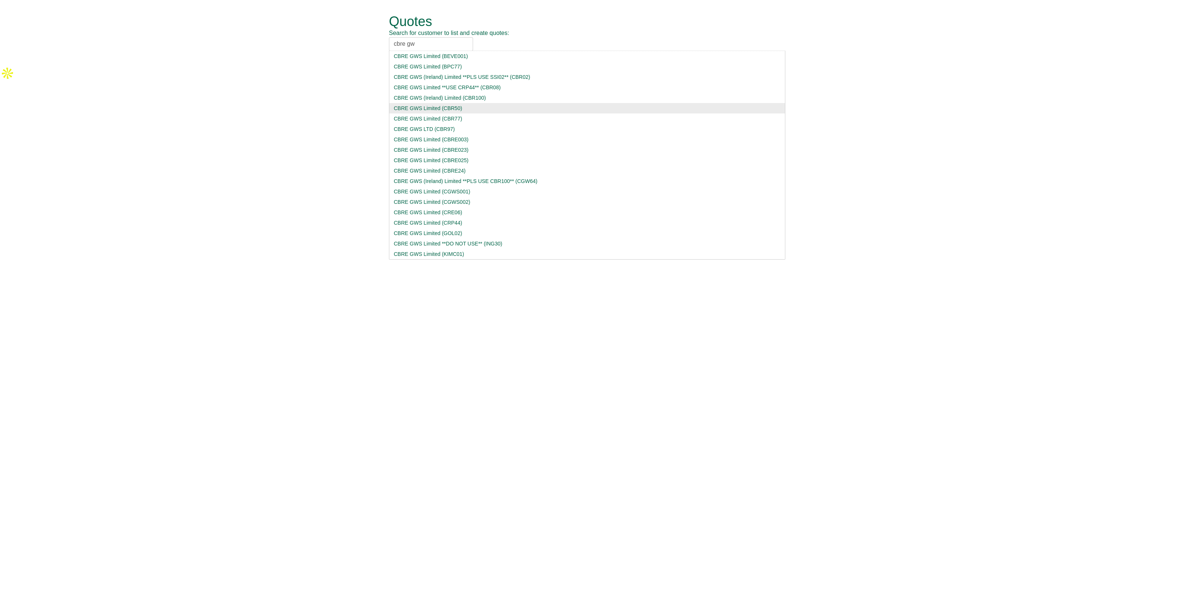
type input "cbre gw"
click at [440, 108] on div "CBRE GWS Limited (CBR50)" at bounding box center [587, 108] width 387 height 7
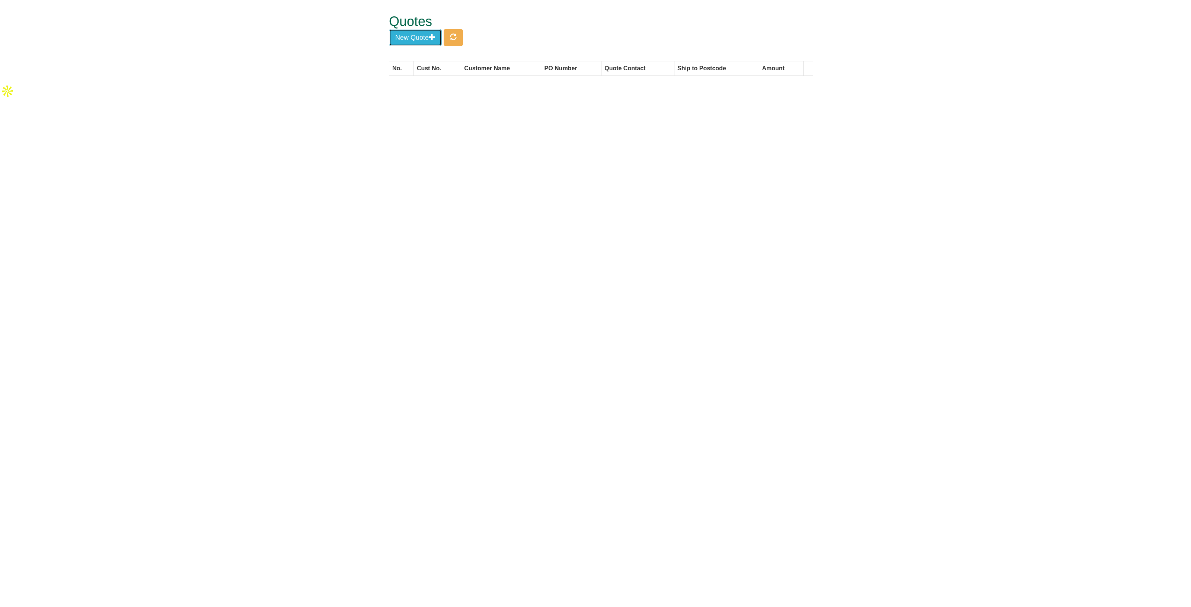
click at [419, 38] on button "New Quote" at bounding box center [415, 37] width 53 height 17
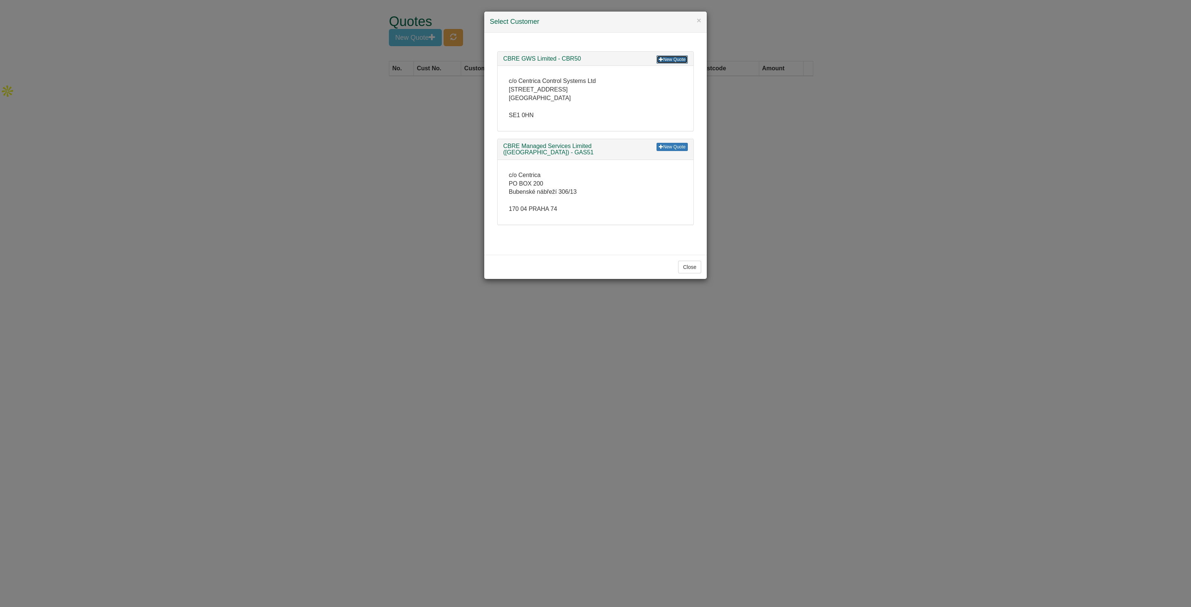
click at [665, 55] on link "New Quote" at bounding box center [672, 59] width 31 height 8
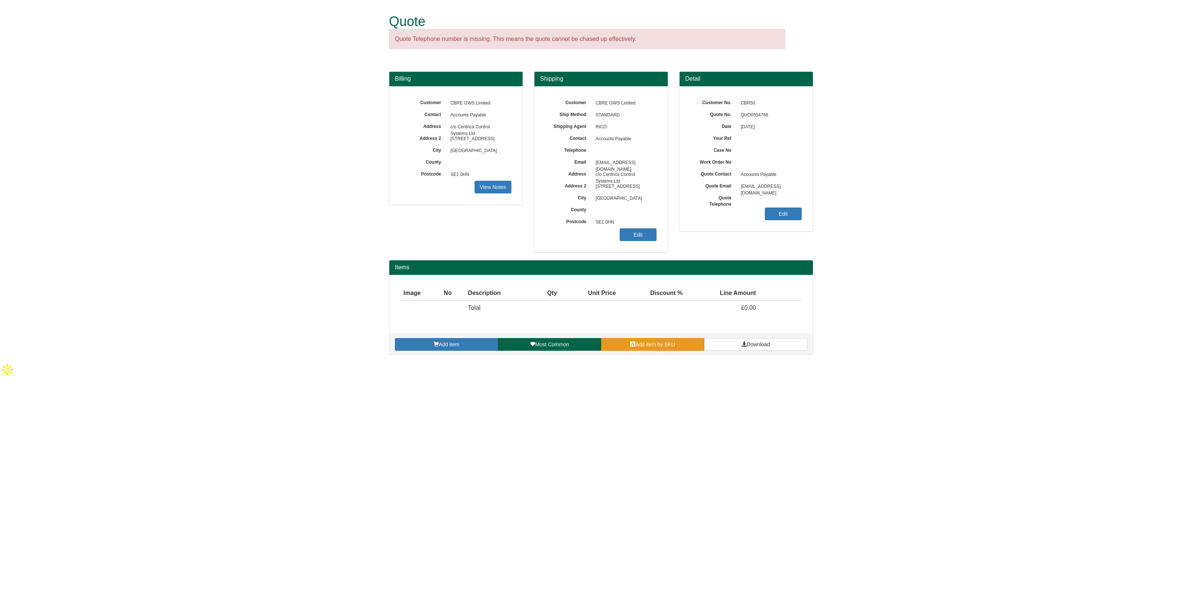
click at [638, 349] on link "Add item by SKU" at bounding box center [652, 344] width 103 height 13
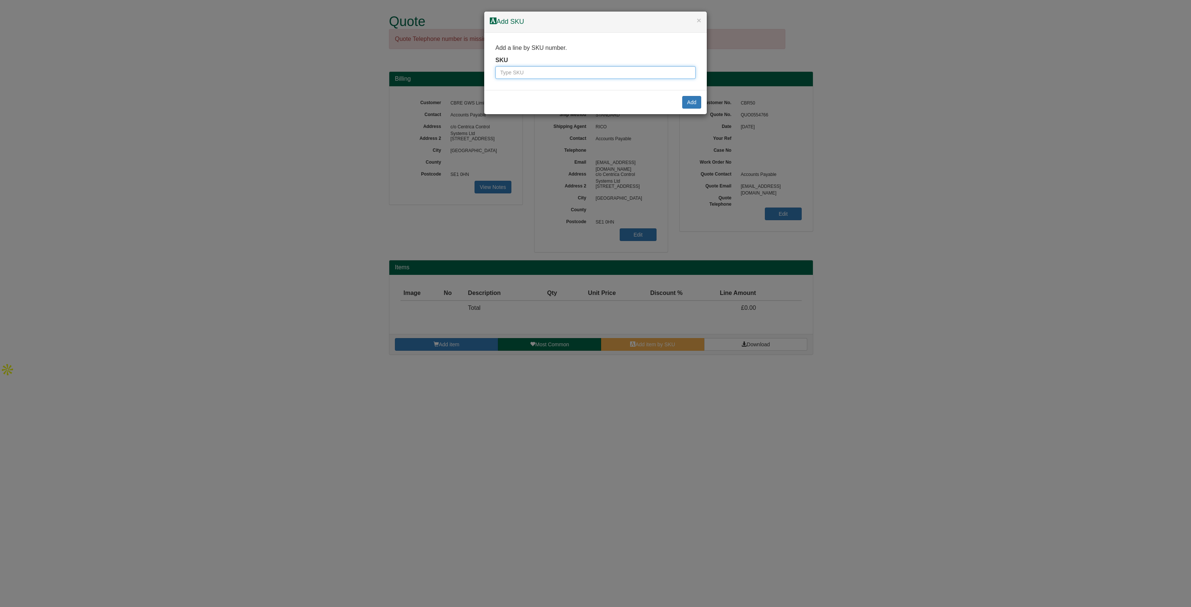
click at [556, 68] on input "text" at bounding box center [595, 72] width 200 height 13
paste input "9792007"
type input "9792007"
click at [695, 96] on button "Add" at bounding box center [691, 102] width 19 height 13
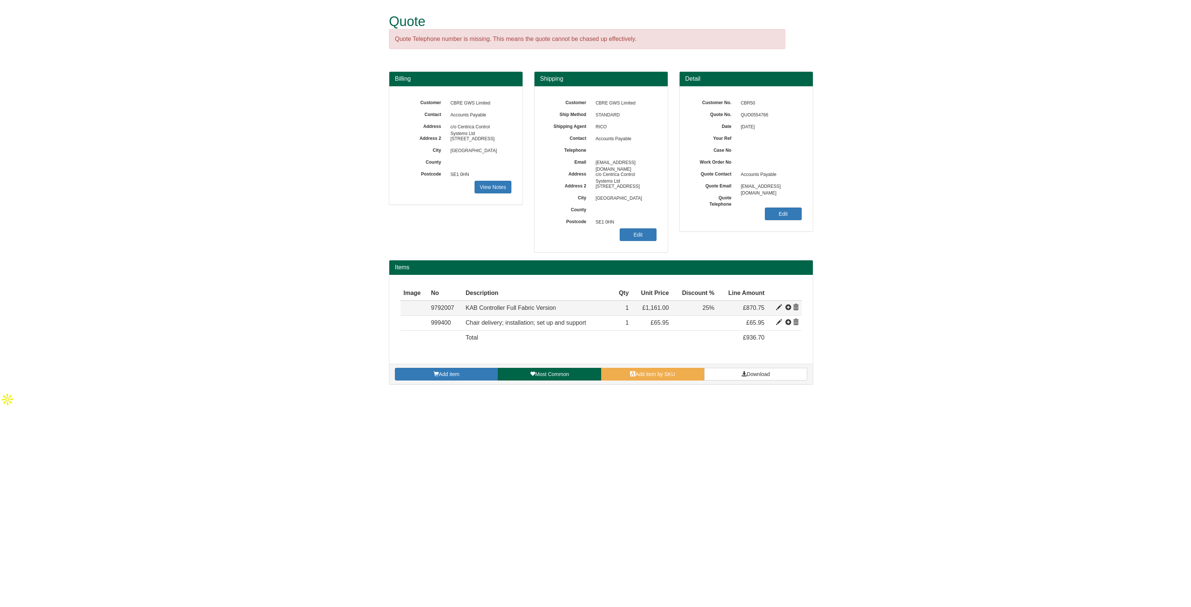
click at [779, 307] on span at bounding box center [779, 308] width 6 height 6
type input "KAB Controller Full Fabric Version"
type input "Fabric: TBC Colour: TBC"
type input "559.00"
type input "1161.00"
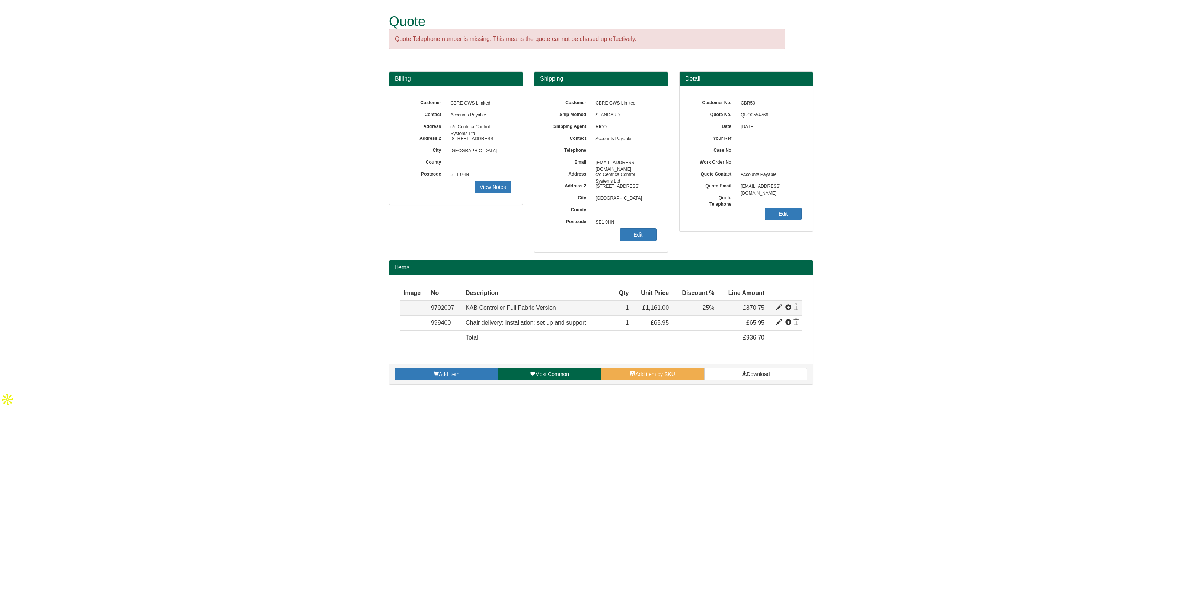
type input "1161.00"
type input "1"
type input "25.00"
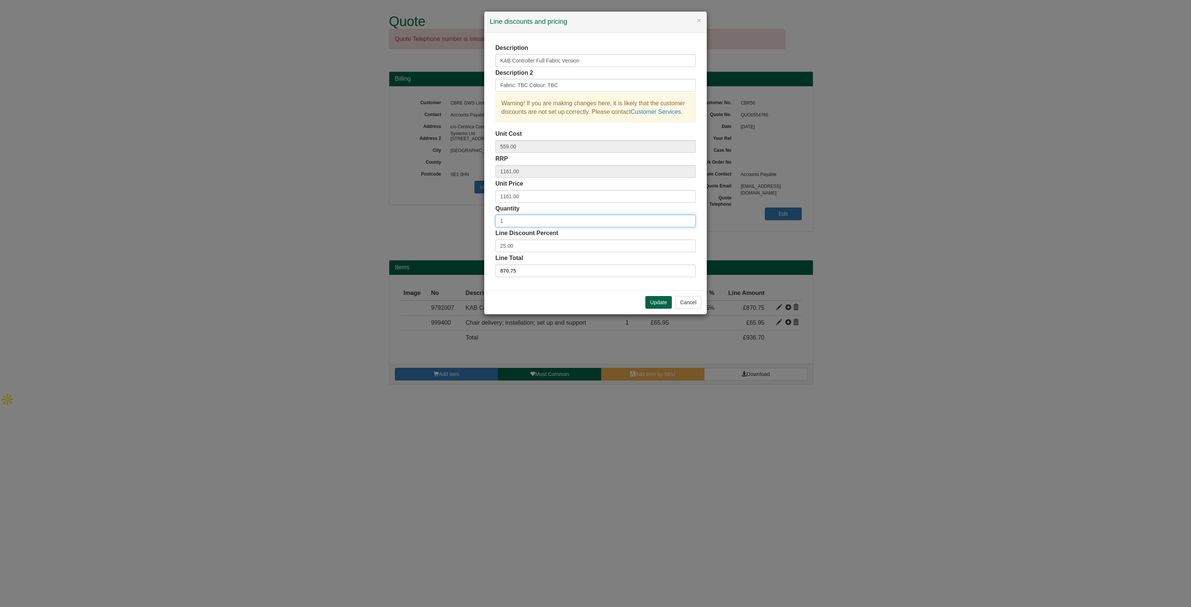
click at [512, 220] on input "1" at bounding box center [595, 221] width 200 height 13
type input "4"
click at [655, 304] on button "Update" at bounding box center [658, 302] width 26 height 13
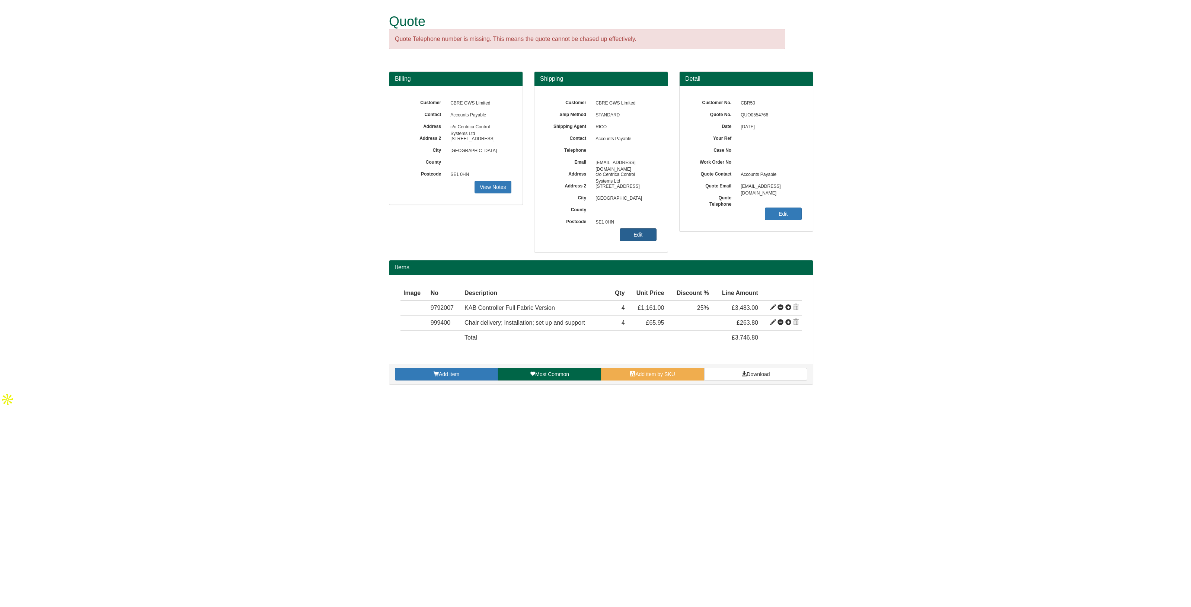
click at [642, 231] on link "Edit" at bounding box center [638, 235] width 37 height 13
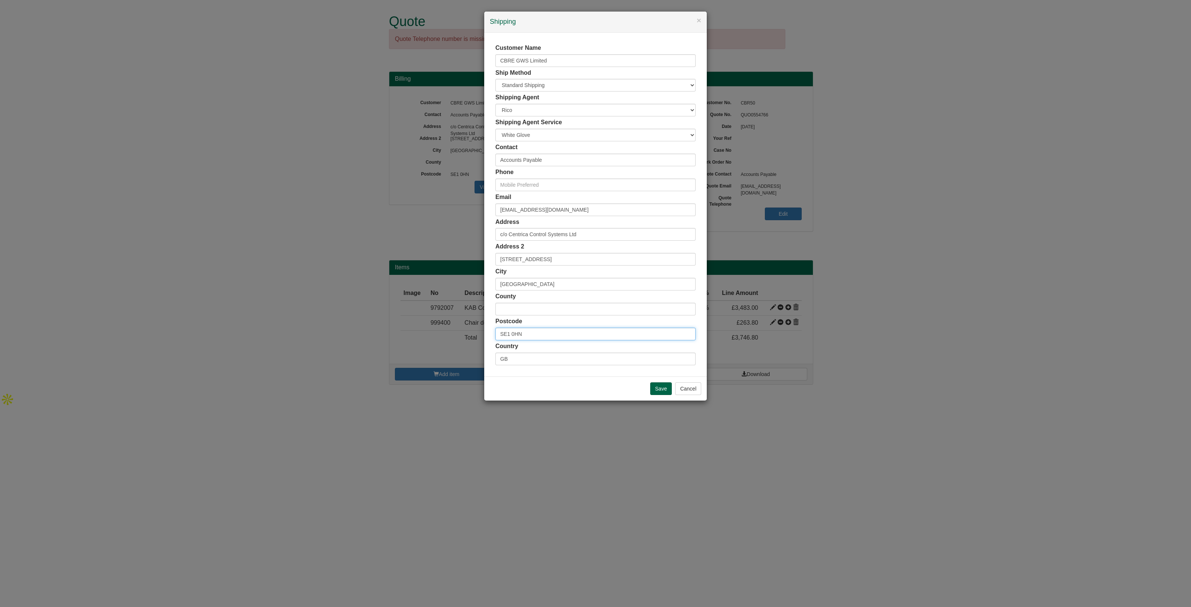
drag, startPoint x: 526, startPoint y: 334, endPoint x: 464, endPoint y: 330, distance: 62.3
click at [464, 330] on div "× Shipping Customer Name CBRE GWS Limited Ship Method Free of Charge £5 Flat Ra…" at bounding box center [595, 303] width 1191 height 607
paste input "HU13 0FA"
type input "HU13 0FA"
click at [532, 347] on span "Woodland Park, Hessle - 3 Addresses" at bounding box center [586, 346] width 124 height 5
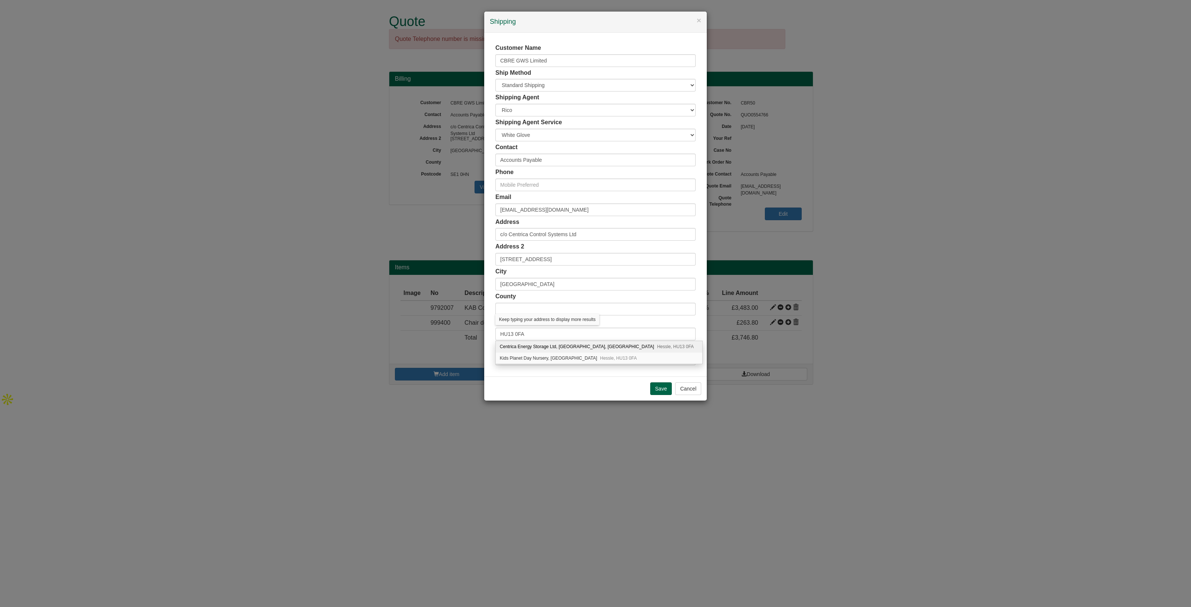
click at [550, 347] on div "Centrica Energy Storage Ltd, Woodland House, Woodland Park Hessle, HU13 0FA" at bounding box center [599, 347] width 207 height 12
type input "Centrica Energy Storage Ltd"
type input "Woodland House, Woodland Park"
type input "Hessle"
type input "East Riding of Yorkshire"
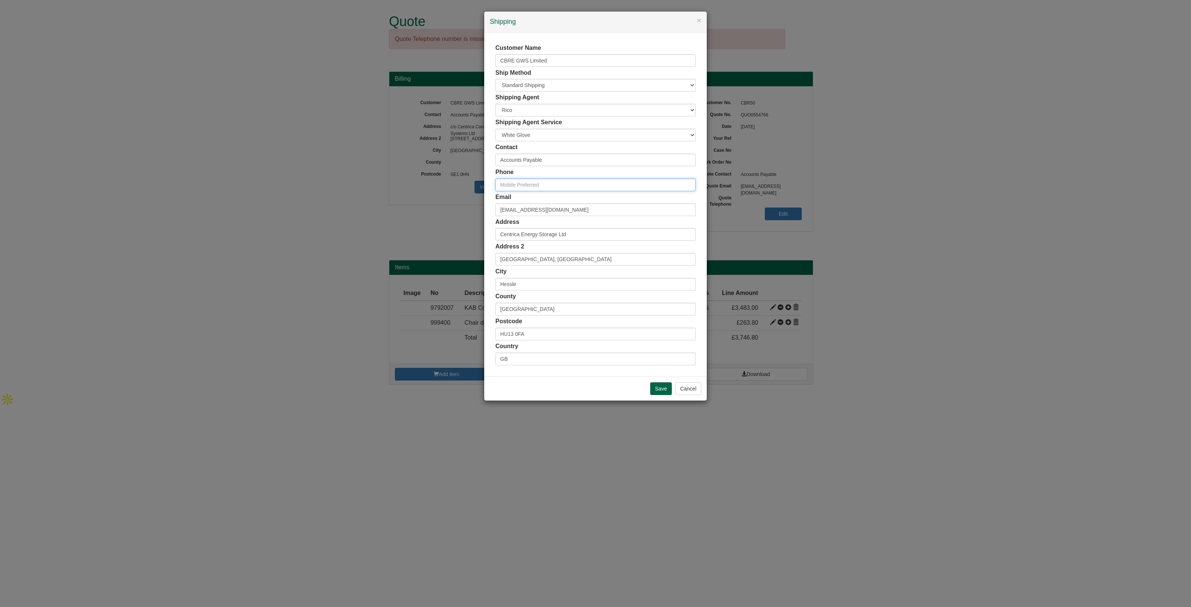
click at [516, 191] on div "Customer Name CBRE GWS Limited Ship Method Free of Charge £5 Flat Rate £7.50 Fl…" at bounding box center [595, 205] width 200 height 322
drag, startPoint x: 551, startPoint y: 162, endPoint x: 427, endPoint y: 160, distance: 124.0
click at [427, 160] on div "× Shipping Customer Name CBRE GWS Limited Ship Method Free of Charge £5 Flat Ra…" at bounding box center [595, 303] width 1191 height 607
paste input "Mick.Nicholson@centrica.com"
type input "Mick.Nicholson@centrica.com"
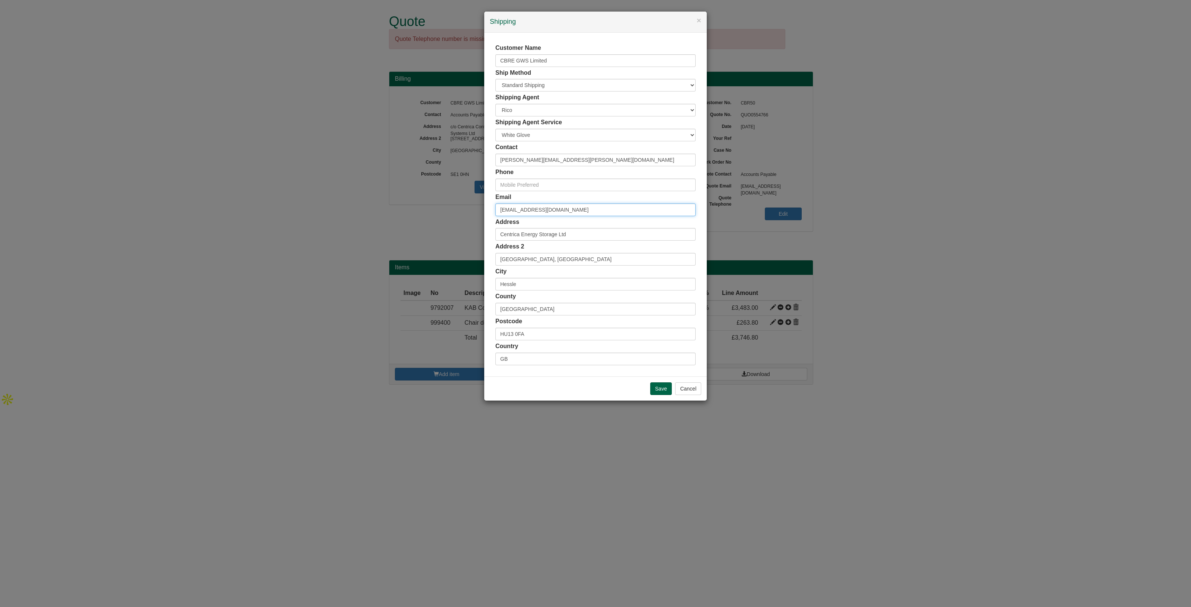
drag, startPoint x: 577, startPoint y: 207, endPoint x: 435, endPoint y: 211, distance: 141.9
click at [435, 211] on div "× Shipping Customer Name CBRE GWS Limited Ship Method Free of Charge £5 Flat Ra…" at bounding box center [595, 303] width 1191 height 607
paste input "Mick.Nicholson@centrica"
type input "Mick.Nicholson@centrica.com"
click at [546, 185] on input "text" at bounding box center [595, 185] width 200 height 13
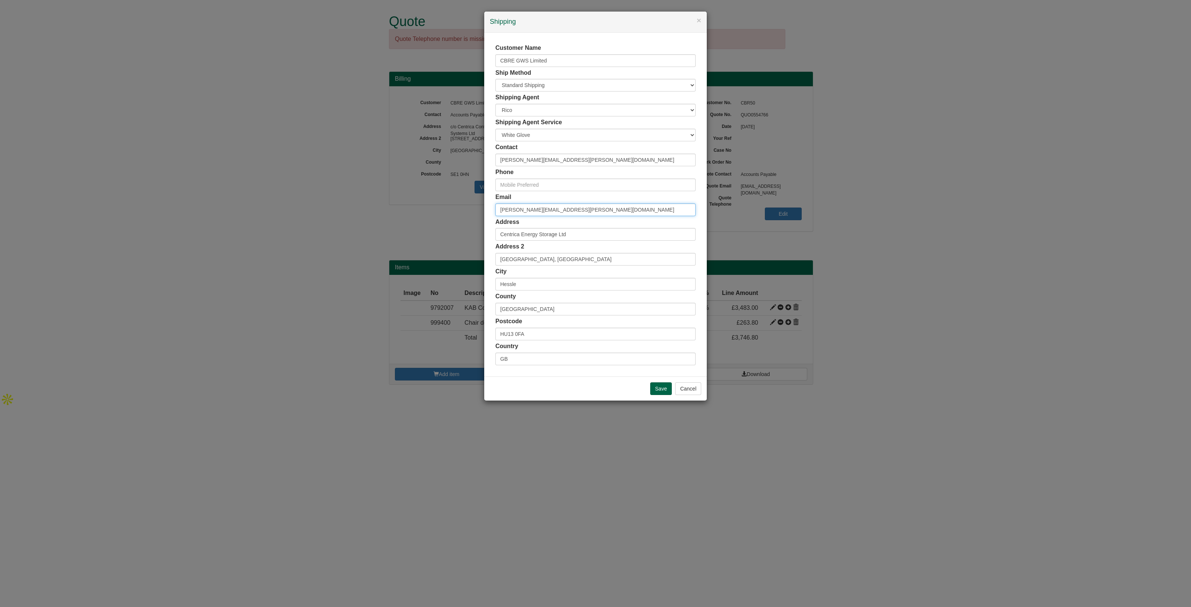
drag, startPoint x: 586, startPoint y: 205, endPoint x: 538, endPoint y: 205, distance: 48.8
click at [538, 205] on input "Mick.Nicholson@centrica.com" at bounding box center [595, 210] width 200 height 13
click at [516, 181] on input "text" at bounding box center [595, 185] width 200 height 13
paste input "07789 572899"
type input "07789 572899"
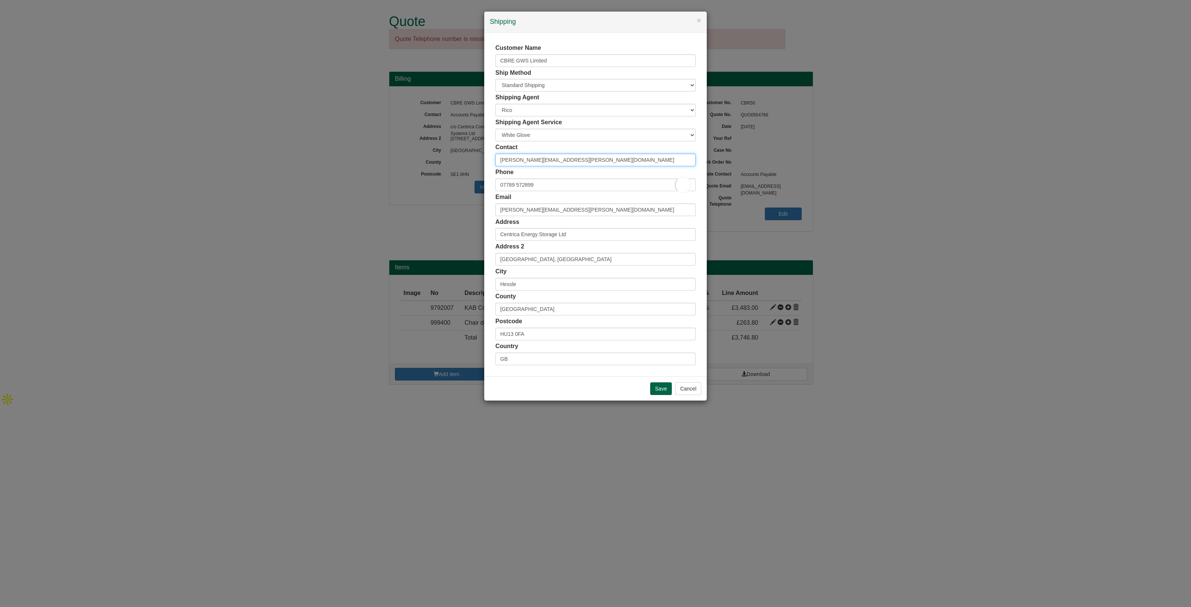
drag, startPoint x: 577, startPoint y: 161, endPoint x: 540, endPoint y: 161, distance: 37.6
click at [540, 161] on input "Mick.Nicholson@centrica.com" at bounding box center [595, 160] width 200 height 13
click at [513, 159] on input "Mick.Nicholson" at bounding box center [595, 160] width 200 height 13
type input "Mick Nicholson"
click at [660, 388] on input "Save" at bounding box center [661, 389] width 22 height 13
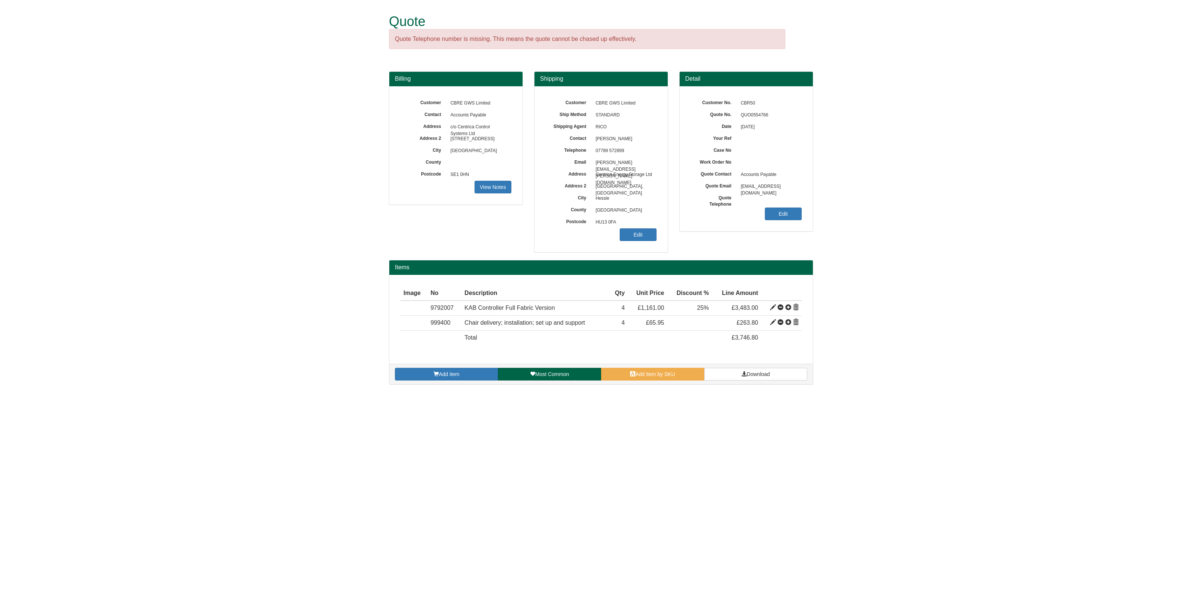
drag, startPoint x: 637, startPoint y: 140, endPoint x: 595, endPoint y: 140, distance: 41.3
click at [595, 140] on span "[PERSON_NAME]" at bounding box center [624, 139] width 65 height 12
copy span "[PERSON_NAME]"
click at [739, 371] on link "Download" at bounding box center [755, 374] width 103 height 13
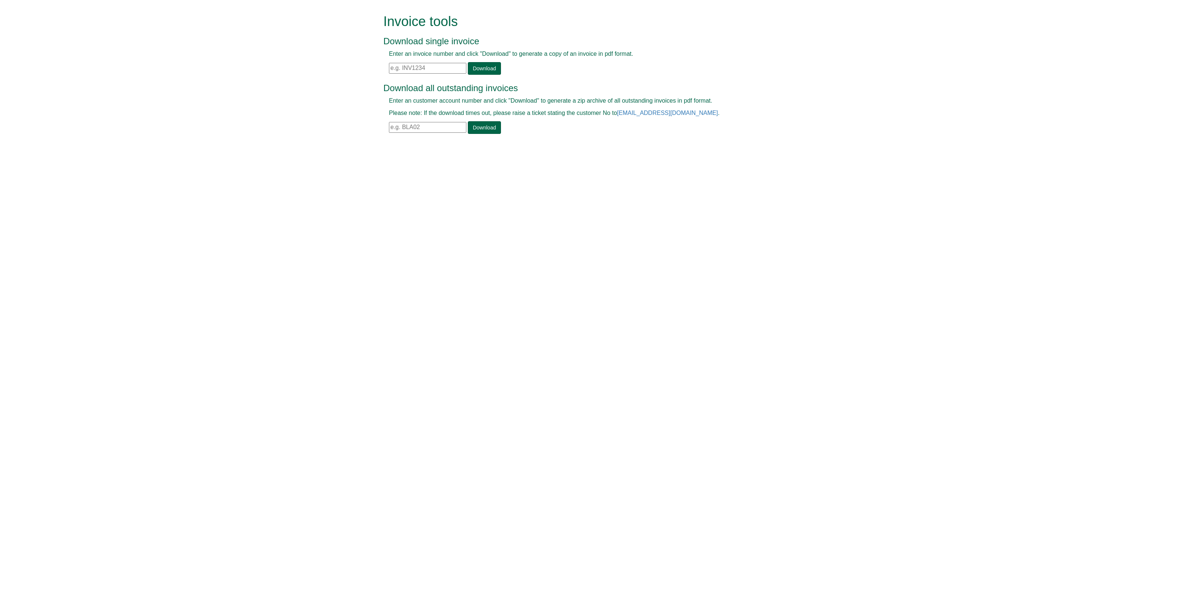
click at [402, 68] on input "text" at bounding box center [427, 68] width 77 height 11
paste input "INV1376736"
type input "INV1376736"
click at [483, 71] on link "Download" at bounding box center [484, 68] width 33 height 13
click at [438, 71] on input "INV1376736" at bounding box center [427, 68] width 77 height 11
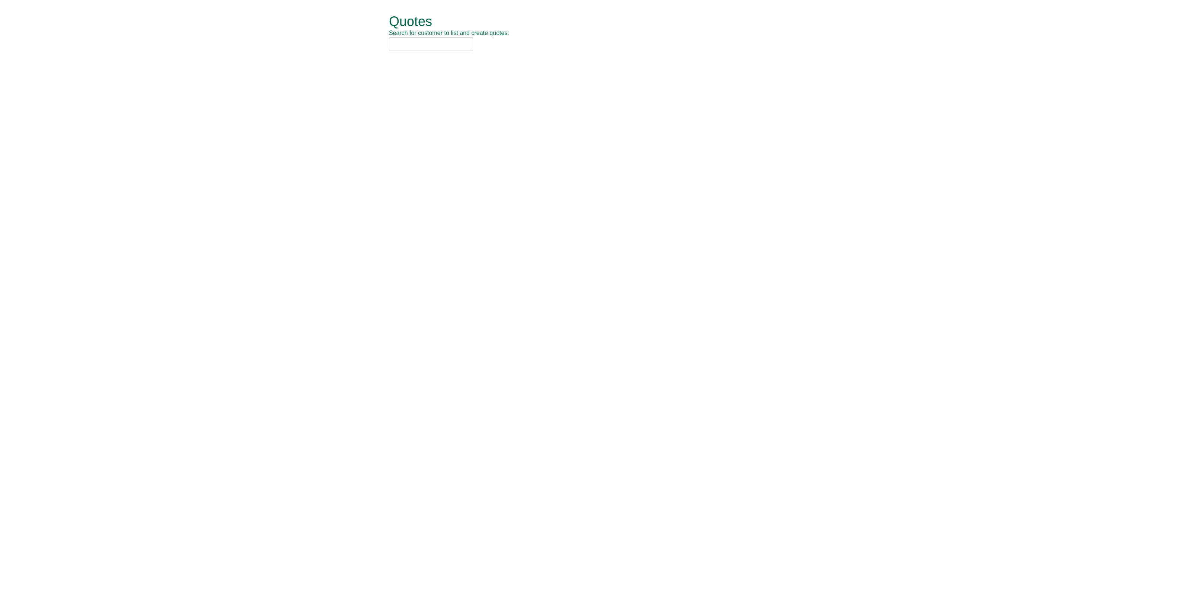
click at [409, 48] on input "text" at bounding box center [431, 44] width 84 height 14
type input "[DATE]"
click at [415, 66] on div "[DATE] PLC (PNO01)" at bounding box center [587, 66] width 387 height 7
click at [461, 40] on button "button" at bounding box center [453, 37] width 19 height 17
click at [418, 40] on button "New Quote" at bounding box center [415, 37] width 53 height 17
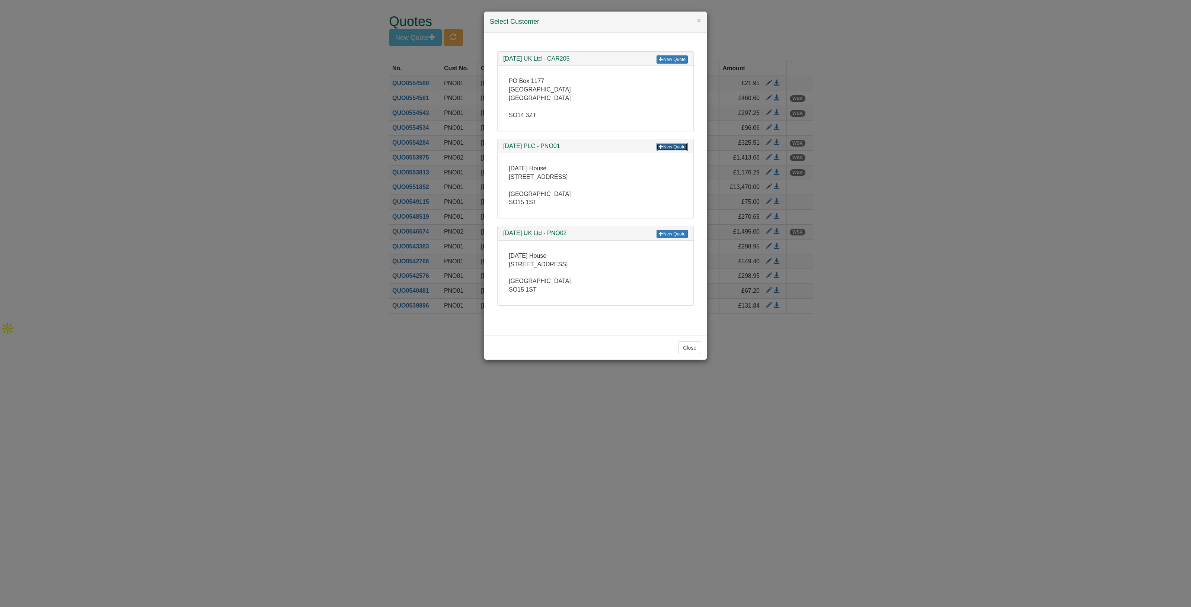
click at [671, 149] on link "New Quote" at bounding box center [672, 147] width 31 height 8
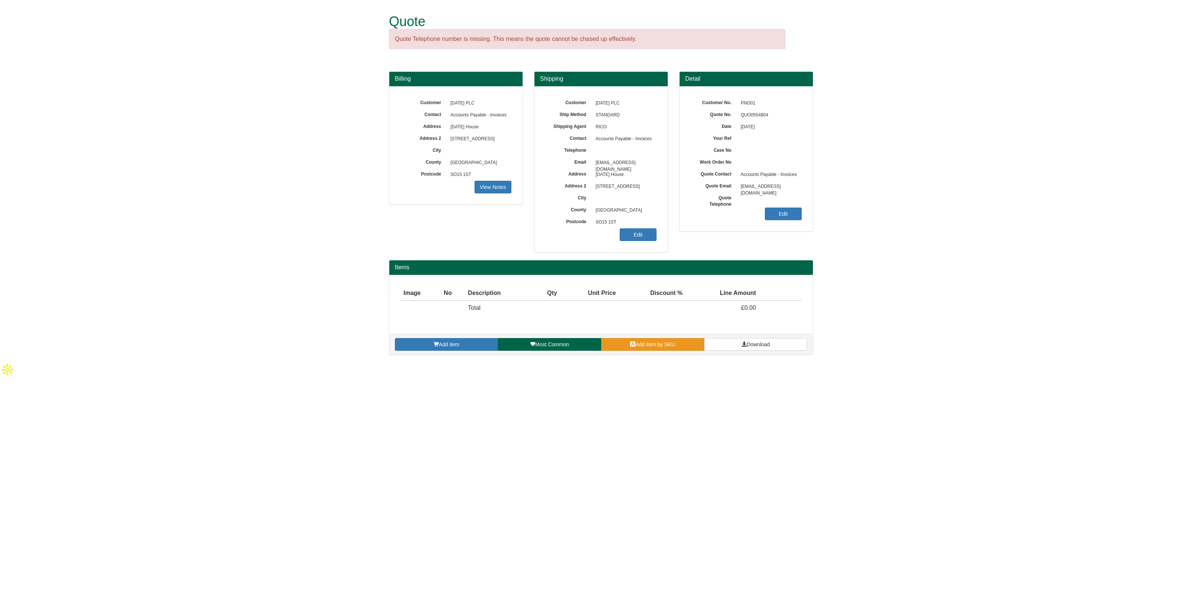
click at [630, 342] on span at bounding box center [632, 344] width 5 height 5
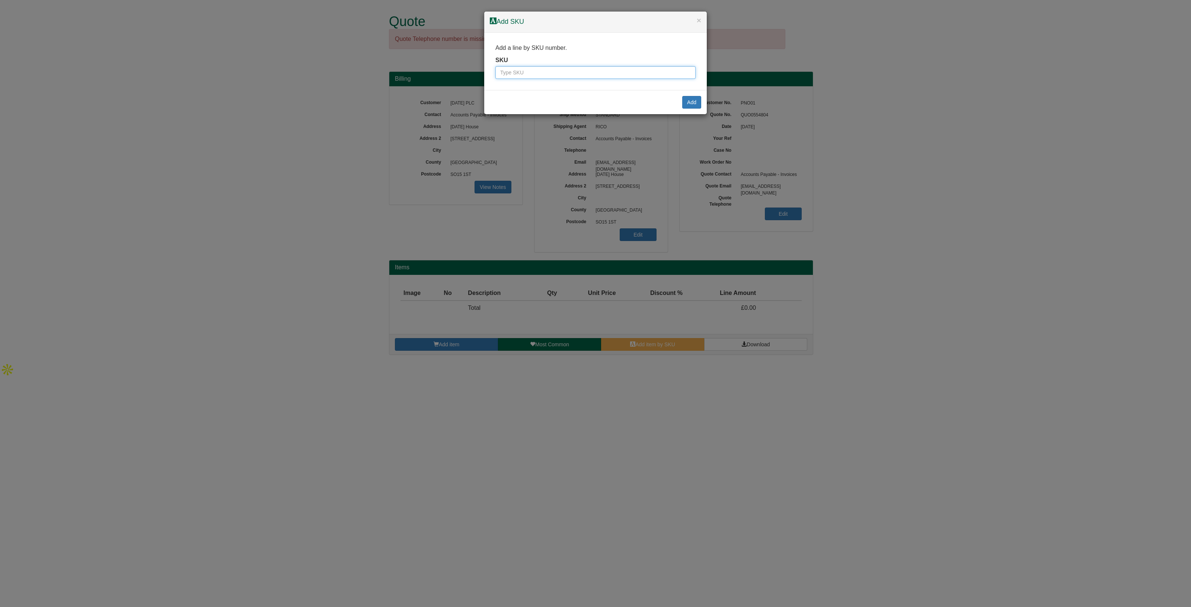
click at [512, 70] on input "text" at bounding box center [595, 72] width 200 height 13
type input "7330"
click at [693, 103] on button "Add" at bounding box center [691, 102] width 19 height 13
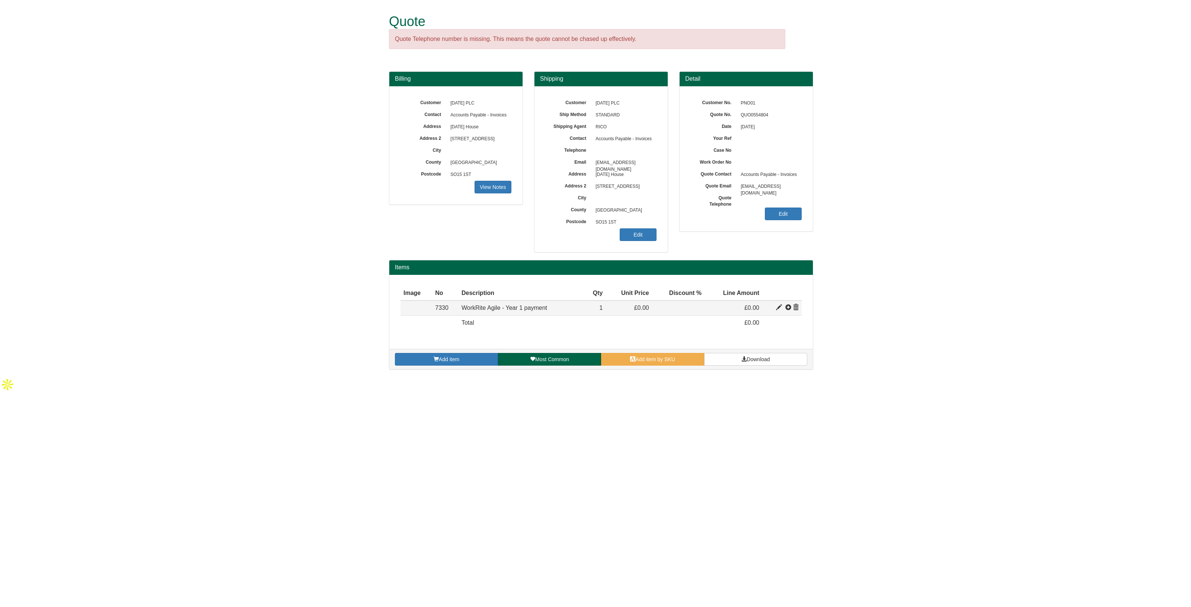
click at [778, 306] on span at bounding box center [779, 308] width 6 height 6
type input "WorkRite Agile - Year 1 payment"
type input "0.00"
type input "1"
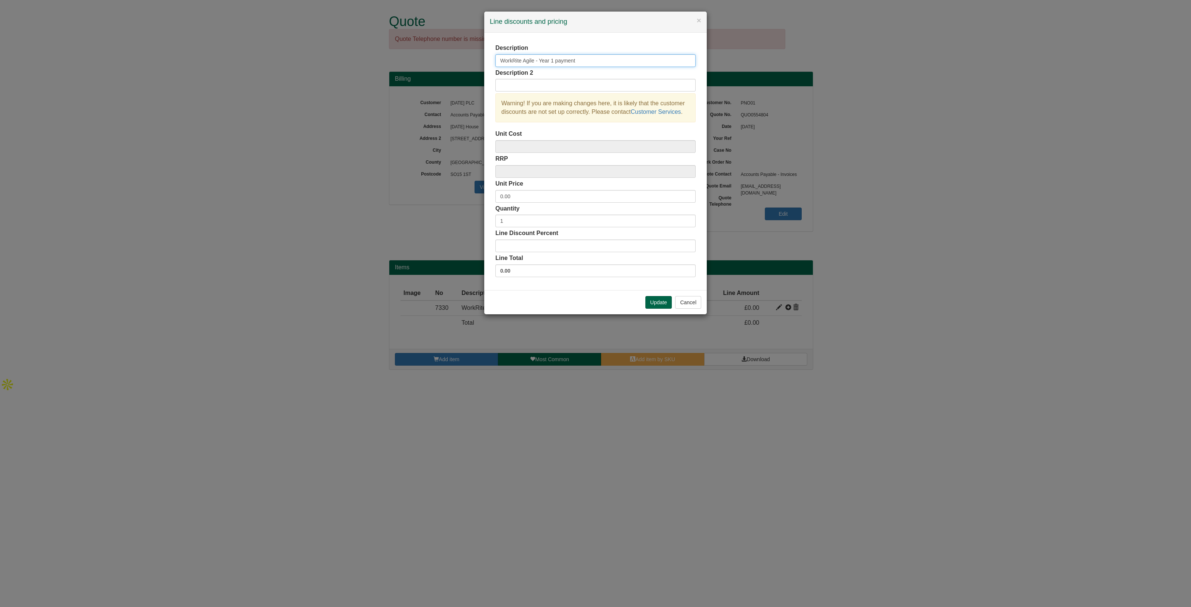
click at [579, 59] on input "WorkRite Agile - Year 1 payment" at bounding box center [595, 60] width 200 height 13
drag, startPoint x: 579, startPoint y: 59, endPoint x: 523, endPoint y: 64, distance: 56.1
click at [523, 64] on input "WorkRite Agile - Year 1 payment" at bounding box center [595, 60] width 200 height 13
type input "WorkRite Assessrite & HW course 3 month payment"
drag, startPoint x: 527, startPoint y: 197, endPoint x: 463, endPoint y: 198, distance: 64.0
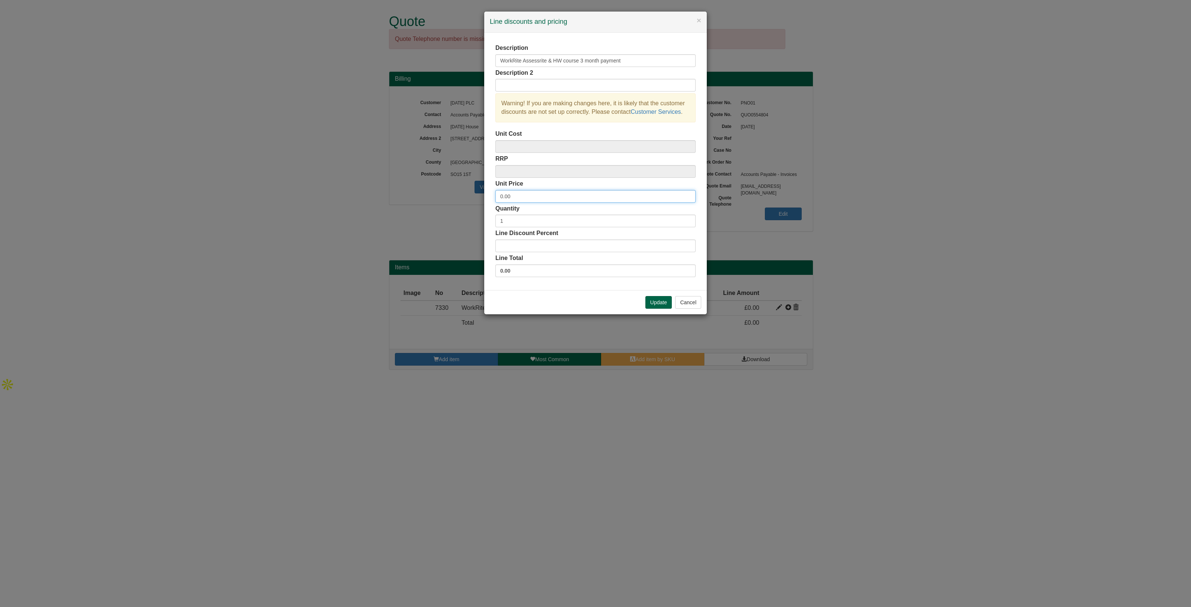
click at [463, 198] on div "× Line discounts and pricing Description WorkRite Assessrite & HW course 3 mont…" at bounding box center [595, 303] width 1191 height 607
click at [525, 197] on input "0.00" at bounding box center [595, 196] width 200 height 13
drag, startPoint x: 525, startPoint y: 197, endPoint x: 481, endPoint y: 195, distance: 44.3
click at [481, 195] on div "× Line discounts and pricing Description WorkRite Assessrite & HW course 3 mont…" at bounding box center [595, 303] width 1191 height 607
type input "1050"
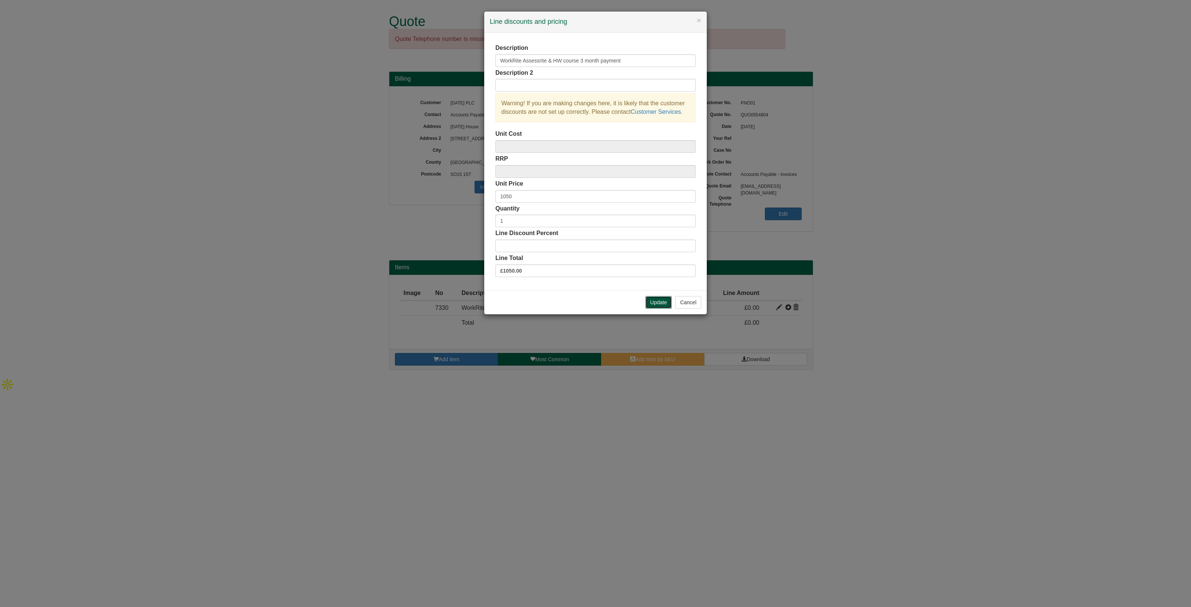
click at [650, 301] on button "Update" at bounding box center [658, 302] width 26 height 13
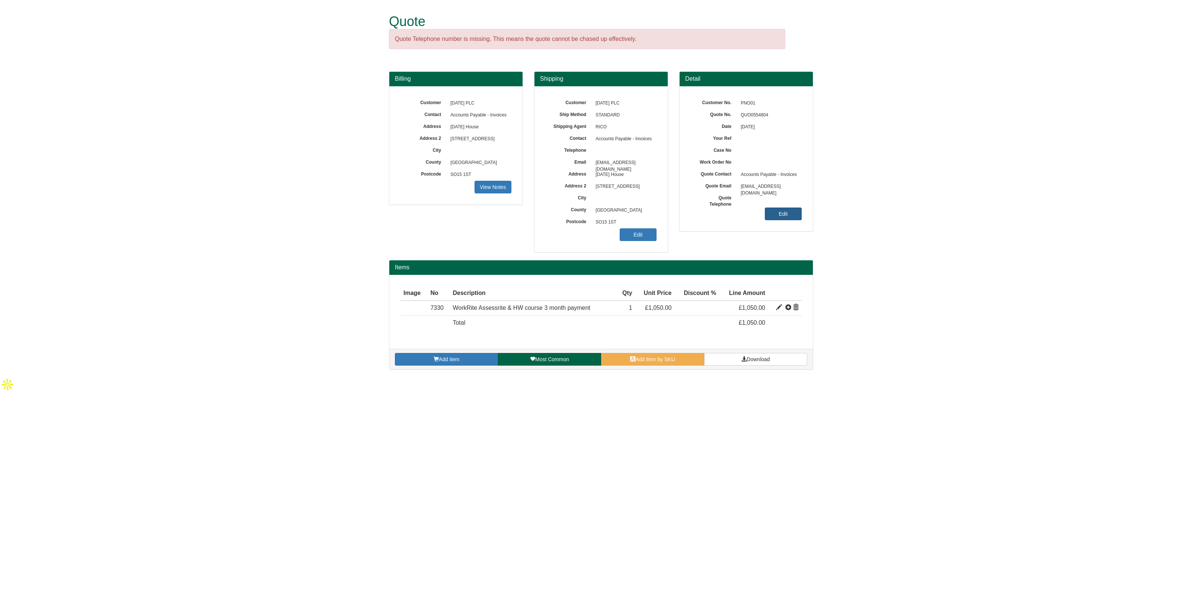
click at [779, 212] on link "Edit" at bounding box center [783, 214] width 37 height 13
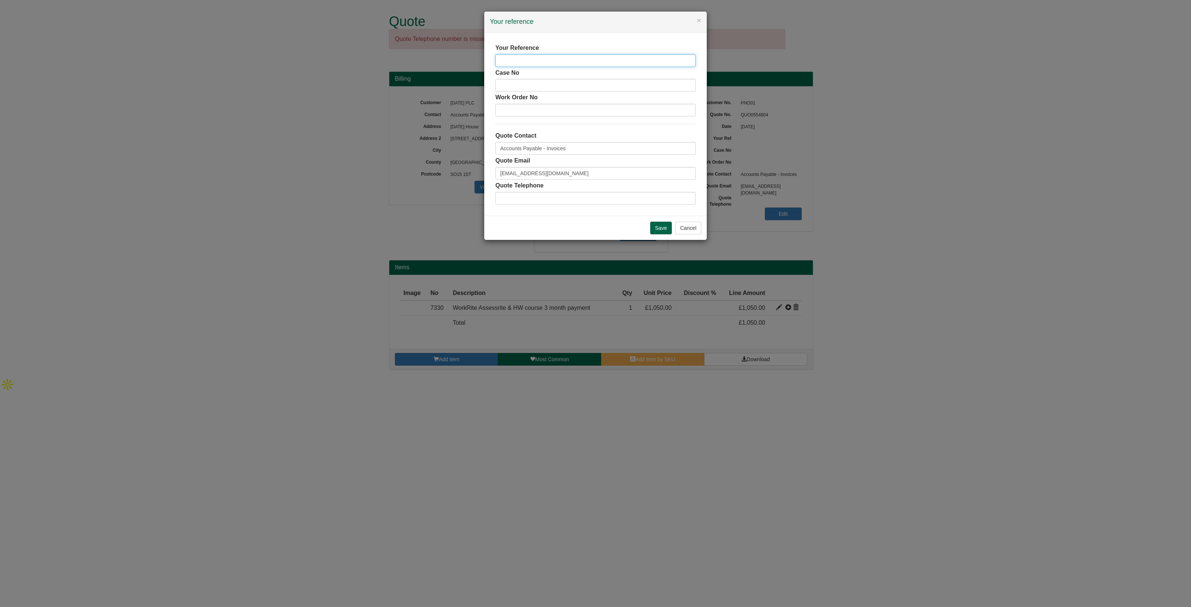
click at [524, 56] on input "text" at bounding box center [595, 60] width 200 height 13
click at [540, 60] on input "WR AssessRite &HW course 3 mon" at bounding box center [595, 60] width 200 height 13
click at [590, 58] on input "WR AssessRite &HW course 3 mon" at bounding box center [595, 60] width 200 height 13
type input "WR AssessRite &HW course 3 mon"
drag, startPoint x: 582, startPoint y: 142, endPoint x: 484, endPoint y: 154, distance: 98.7
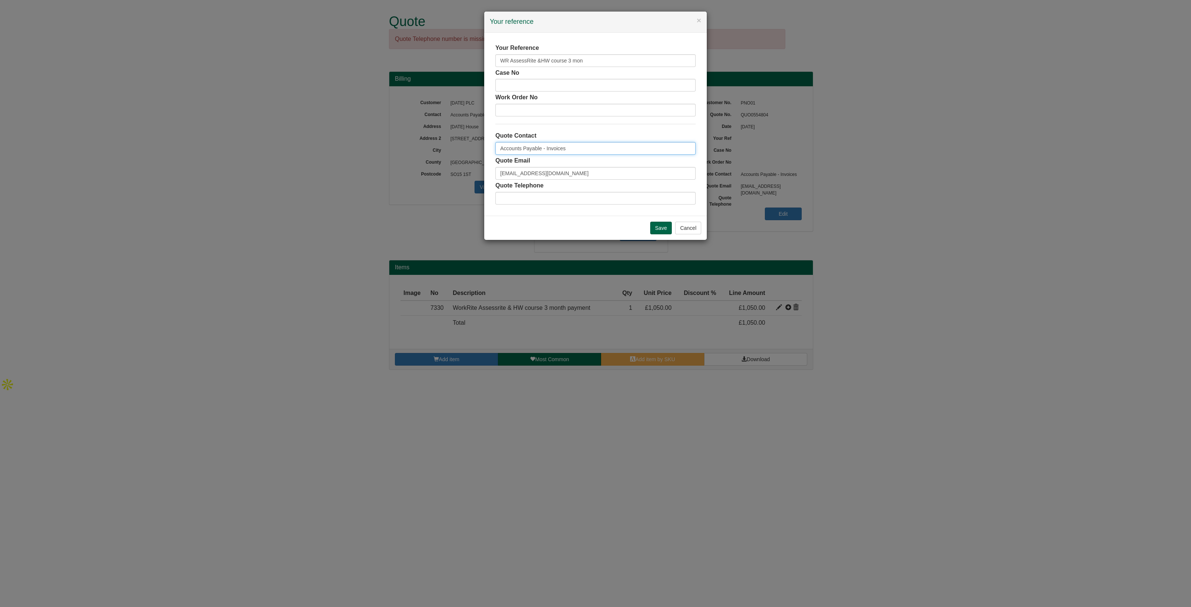
click at [484, 154] on div "Your Reference WR AssessRite &HW course 3 mon Case No Work Order No Quote Conta…" at bounding box center [595, 124] width 223 height 183
type input "[PERSON_NAME]"
drag, startPoint x: 620, startPoint y: 175, endPoint x: 361, endPoint y: 181, distance: 259.1
click at [361, 181] on div "× Your reference Your Reference WR AssessRite &HW course 3 mon Case No Work Ord…" at bounding box center [595, 303] width 1191 height 607
click at [651, 227] on input "Save" at bounding box center [661, 228] width 22 height 13
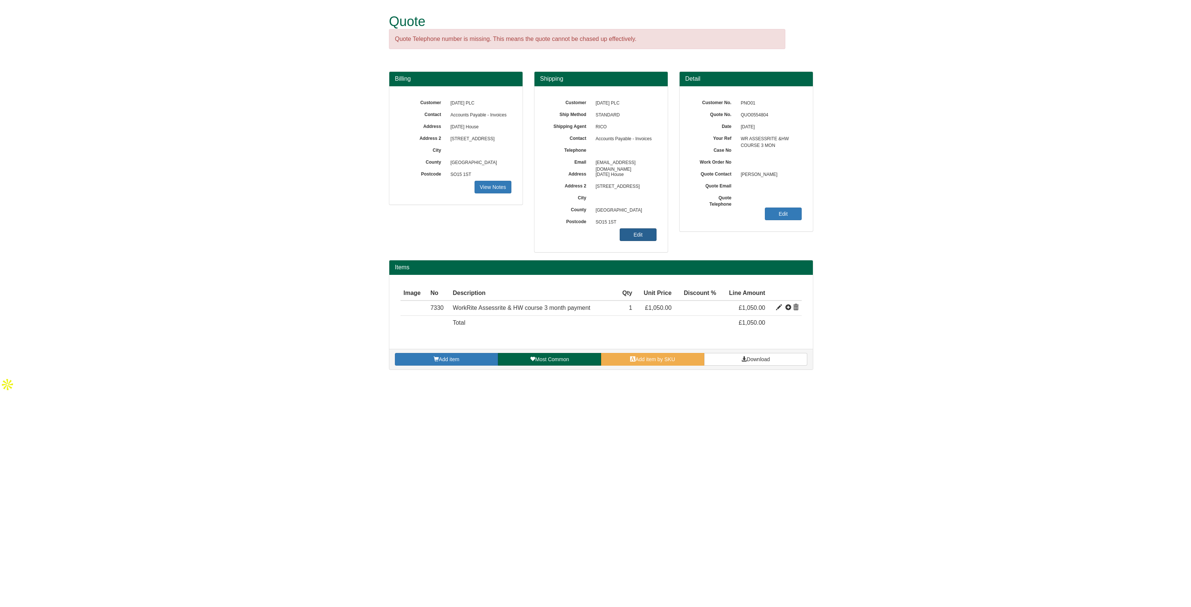
click at [642, 239] on link "Edit" at bounding box center [638, 235] width 37 height 13
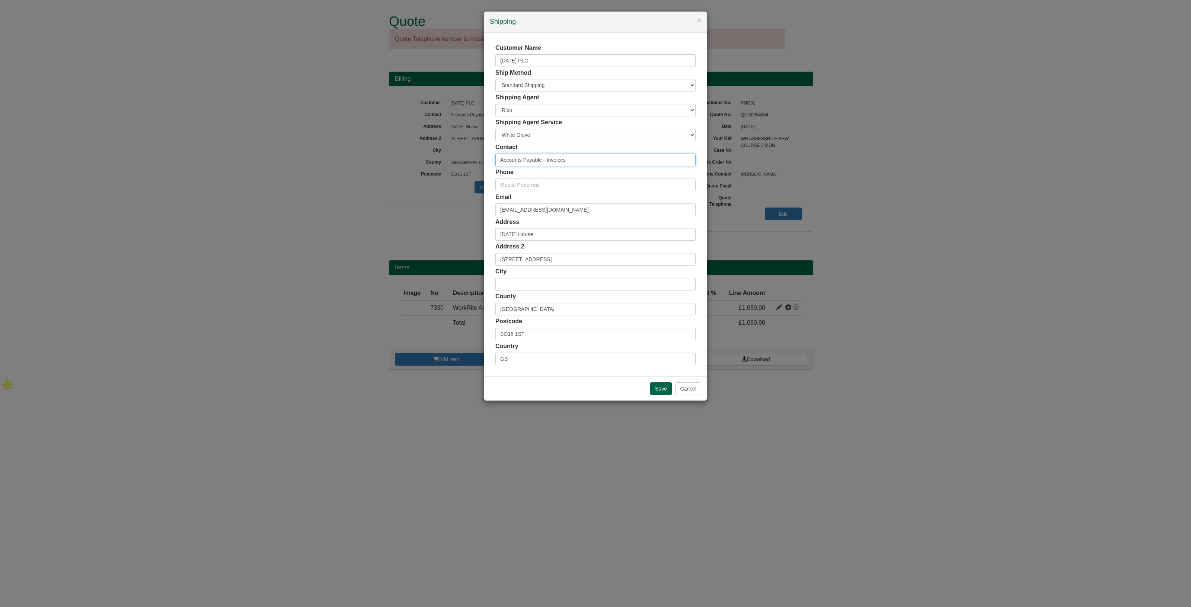
drag, startPoint x: 577, startPoint y: 161, endPoint x: 392, endPoint y: 164, distance: 185.0
click at [392, 164] on div "× Shipping Customer Name Carnival PLC Ship Method Free of Charge £5 Flat Rate £…" at bounding box center [595, 303] width 1191 height 607
drag, startPoint x: 527, startPoint y: 159, endPoint x: 536, endPoint y: 153, distance: 11.0
click at [536, 153] on div "Contact Judith Keither" at bounding box center [595, 154] width 200 height 23
click at [539, 161] on input "Judith Keither" at bounding box center [595, 160] width 200 height 13
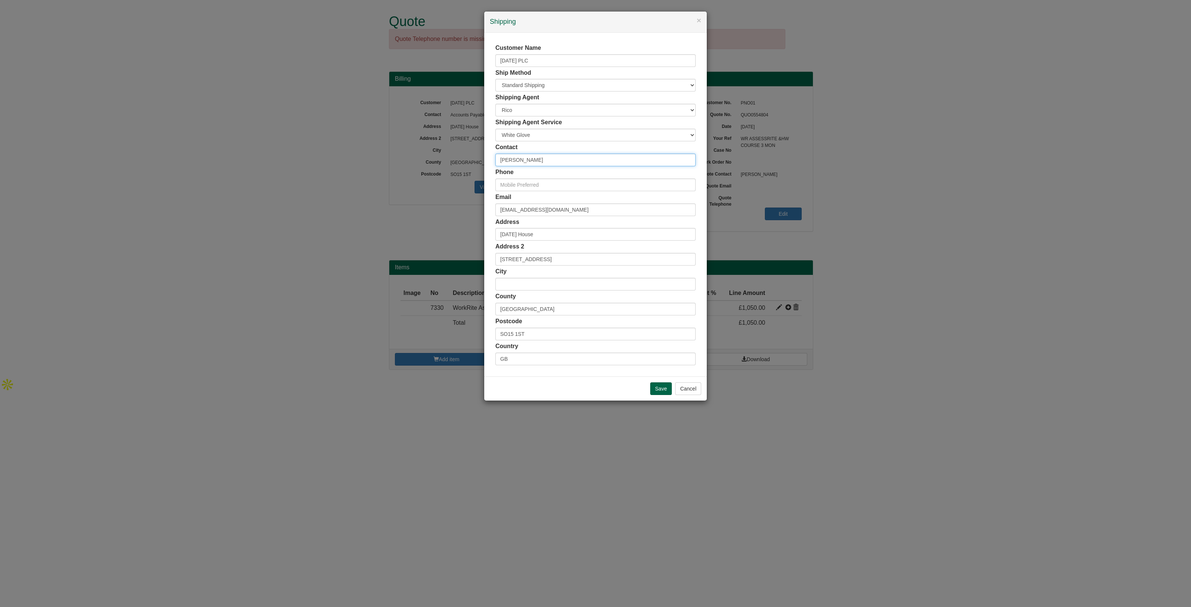
type input "[PERSON_NAME]"
drag, startPoint x: 637, startPoint y: 207, endPoint x: 443, endPoint y: 210, distance: 193.6
click at [443, 210] on div "× Shipping Customer Name Carnival PLC Ship Method Free of Charge £5 Flat Rate £…" at bounding box center [595, 303] width 1191 height 607
paste input "Judith.Keifer@"
type input "[PERSON_NAME][EMAIL_ADDRESS][PERSON_NAME][DOMAIN_NAME]"
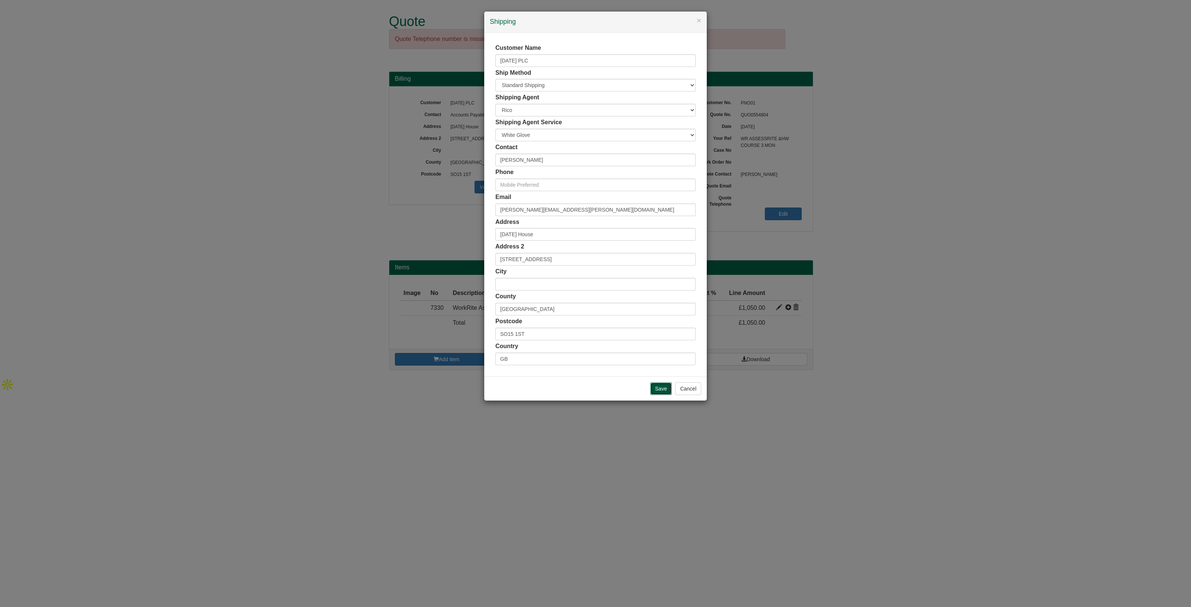
click at [664, 389] on input "Save" at bounding box center [661, 389] width 22 height 13
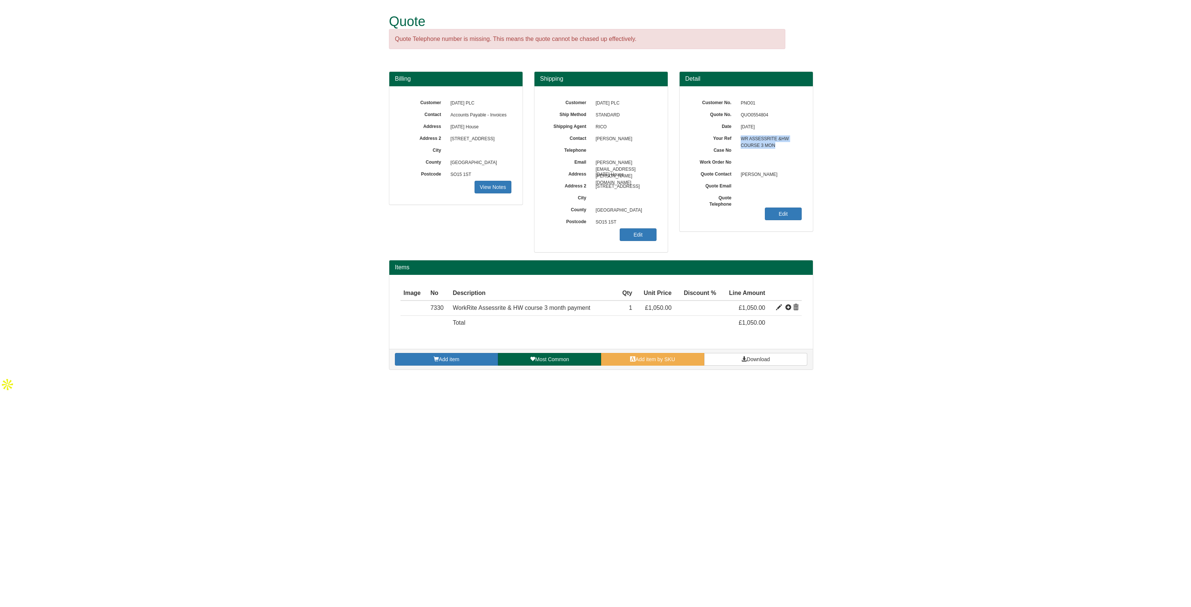
drag, startPoint x: 778, startPoint y: 142, endPoint x: 735, endPoint y: 140, distance: 43.3
click at [735, 98] on div "Your Ref WR ASSESSRITE &HW COURSE 3 MON" at bounding box center [746, 98] width 111 height 0
copy div "WR ASSESSRITE &HW COURSE 3 MON"
click at [759, 357] on span "Download" at bounding box center [758, 360] width 23 height 6
